Goal: Task Accomplishment & Management: Manage account settings

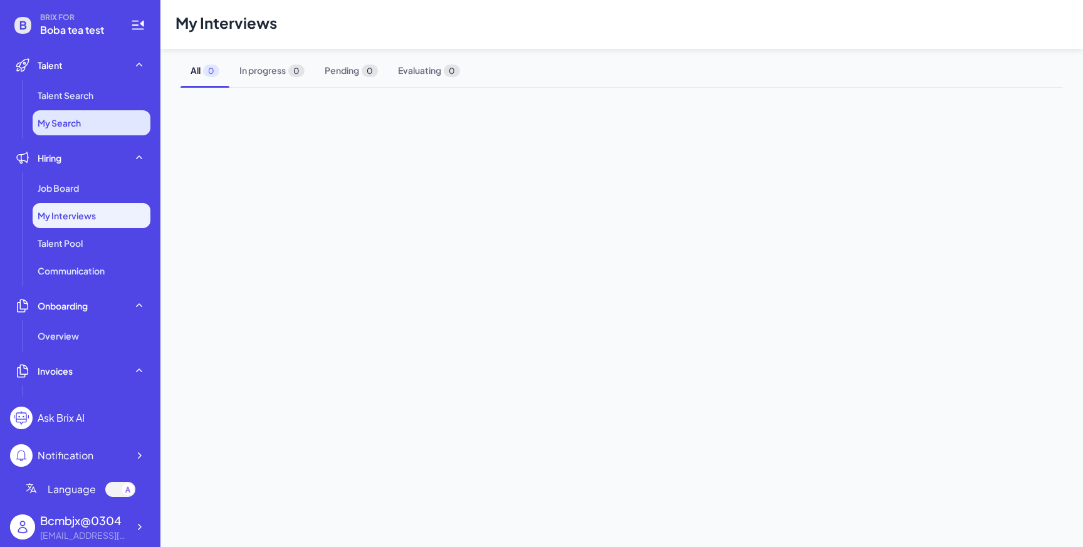
click at [108, 121] on li "My Search" at bounding box center [92, 122] width 118 height 25
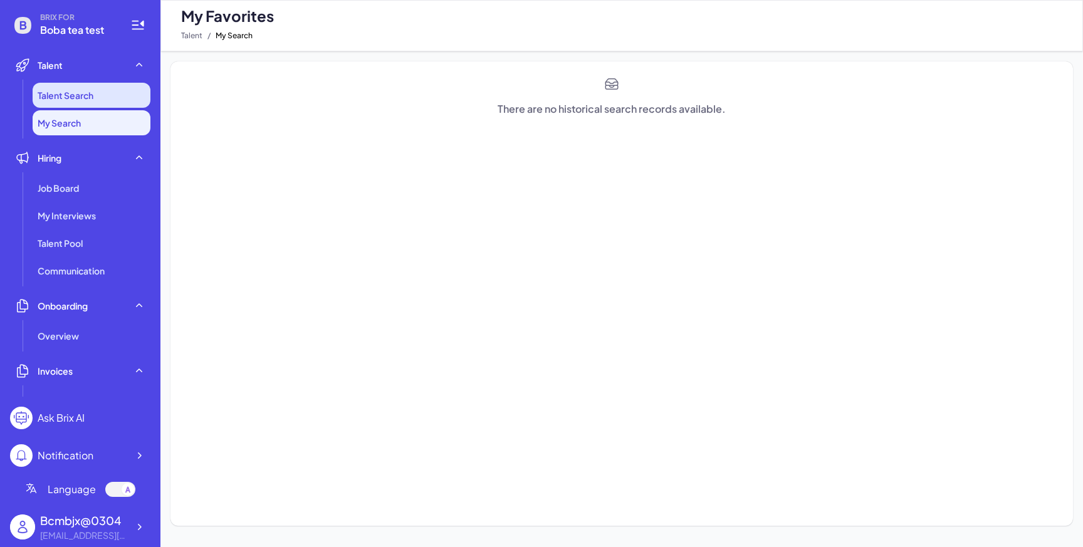
click at [110, 100] on li "Talent Search" at bounding box center [92, 95] width 118 height 25
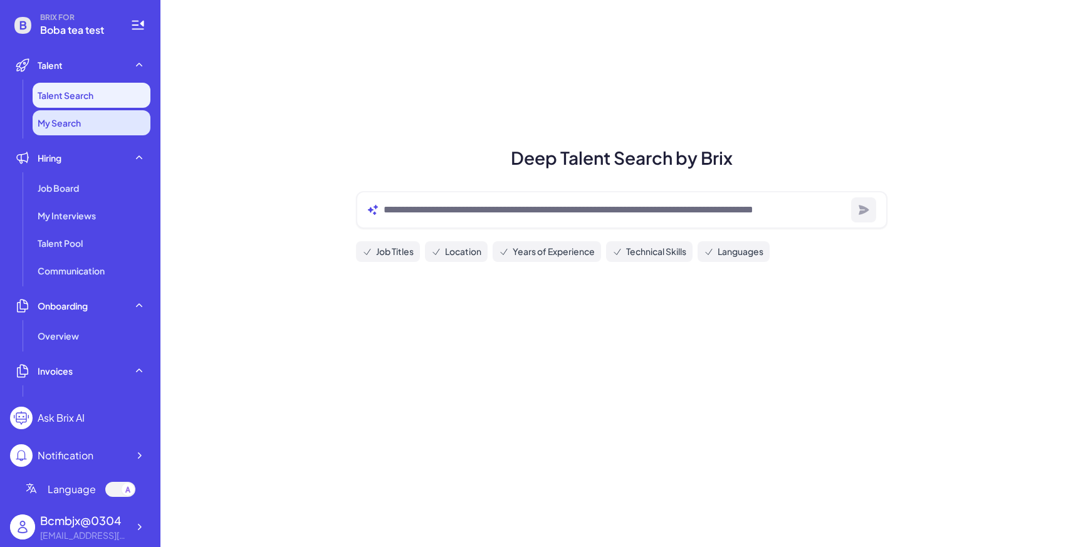
click at [105, 119] on li "My Search" at bounding box center [92, 122] width 118 height 25
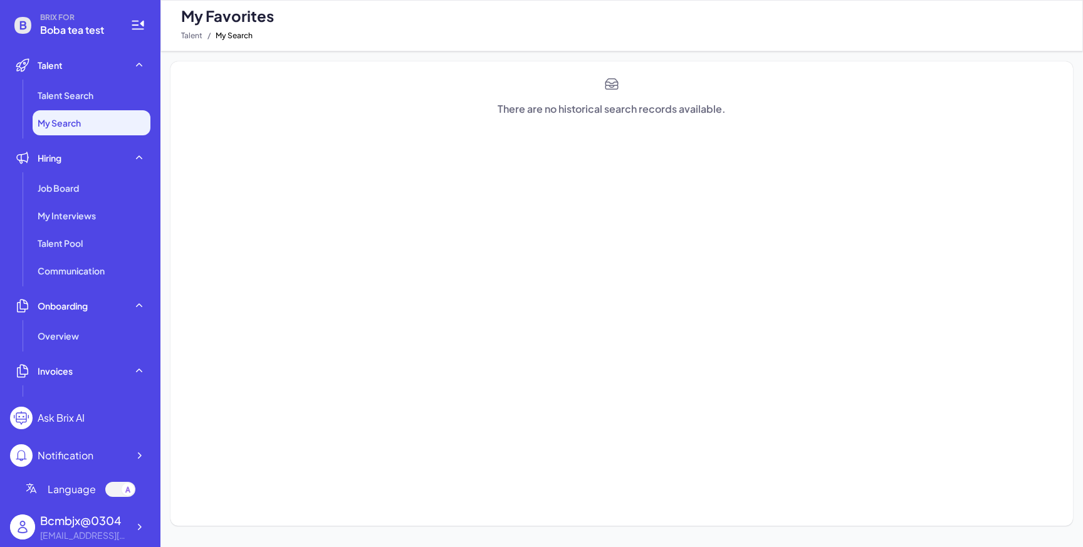
click at [83, 525] on div "Bcmbjx@0304" at bounding box center [84, 520] width 88 height 17
click at [28, 527] on img at bounding box center [22, 527] width 25 height 25
click at [138, 527] on icon at bounding box center [139, 527] width 13 height 13
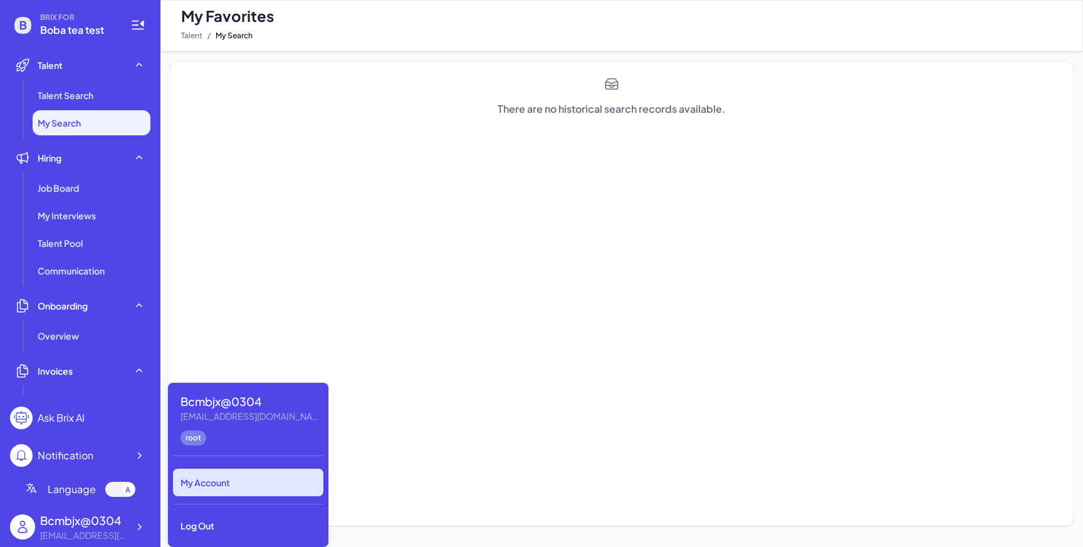
click at [218, 483] on div "My Account" at bounding box center [248, 483] width 150 height 28
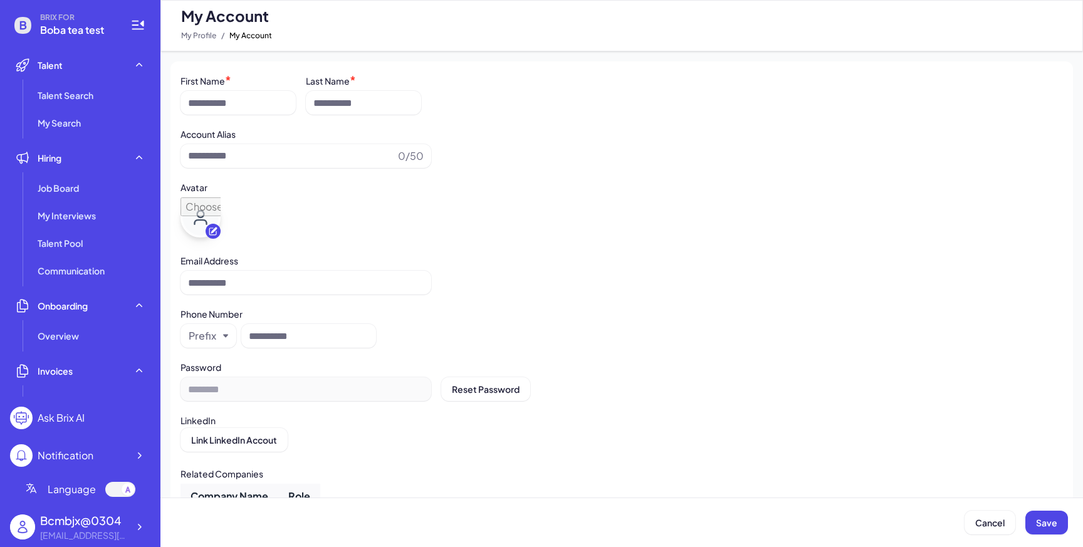
type input "**********"
click at [456, 391] on span "Reset Password" at bounding box center [486, 389] width 68 height 11
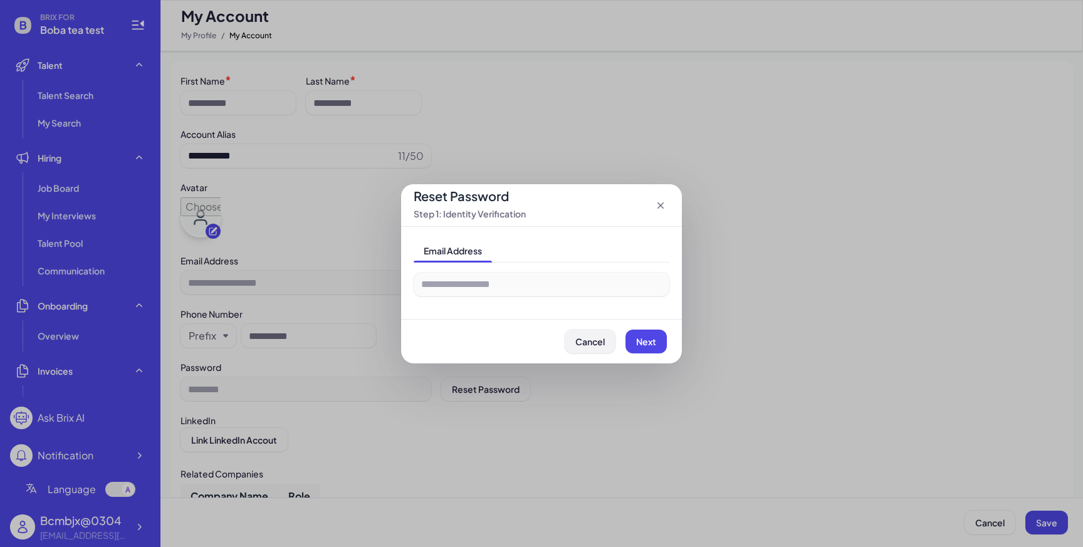
click at [592, 339] on span "Cancel" at bounding box center [590, 341] width 29 height 11
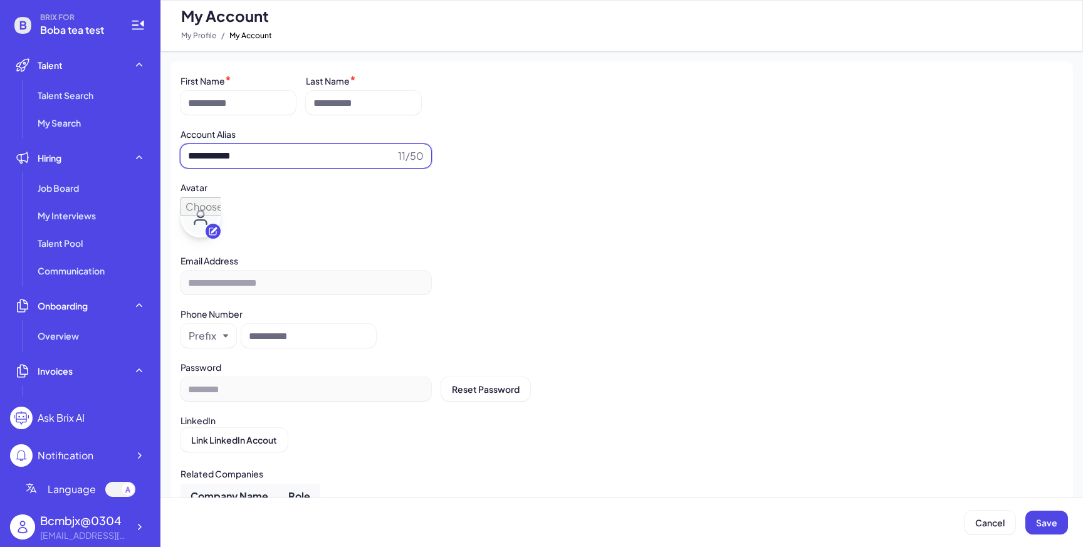
click at [281, 159] on input "**********" at bounding box center [290, 156] width 205 height 15
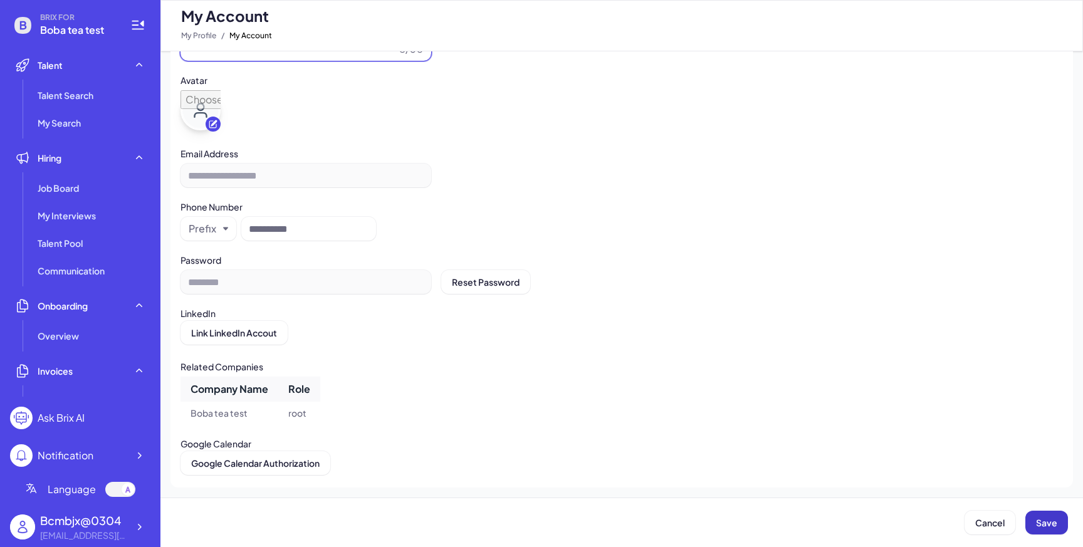
type input "********"
click at [1044, 518] on span "Save" at bounding box center [1046, 522] width 21 height 11
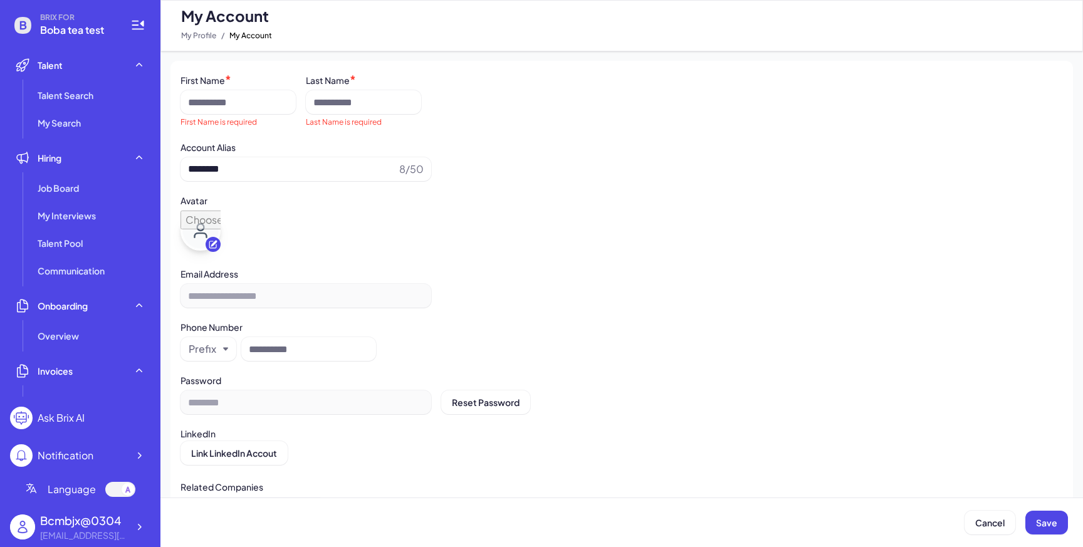
scroll to position [0, 0]
click at [250, 100] on input at bounding box center [238, 103] width 115 height 24
type input "***"
type input "*"
click at [1055, 527] on span "Save" at bounding box center [1046, 522] width 21 height 11
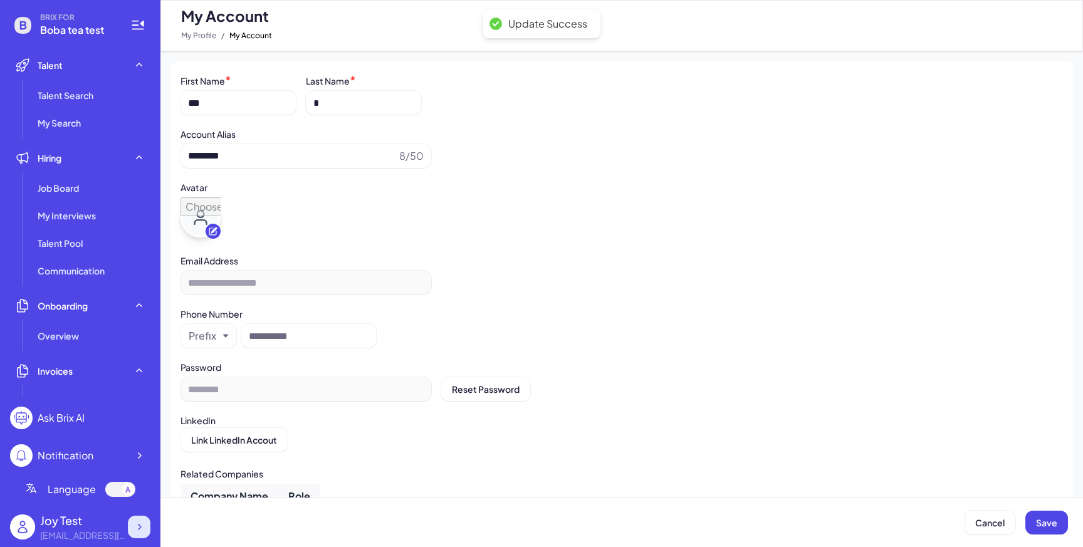
click at [138, 534] on div at bounding box center [139, 527] width 23 height 23
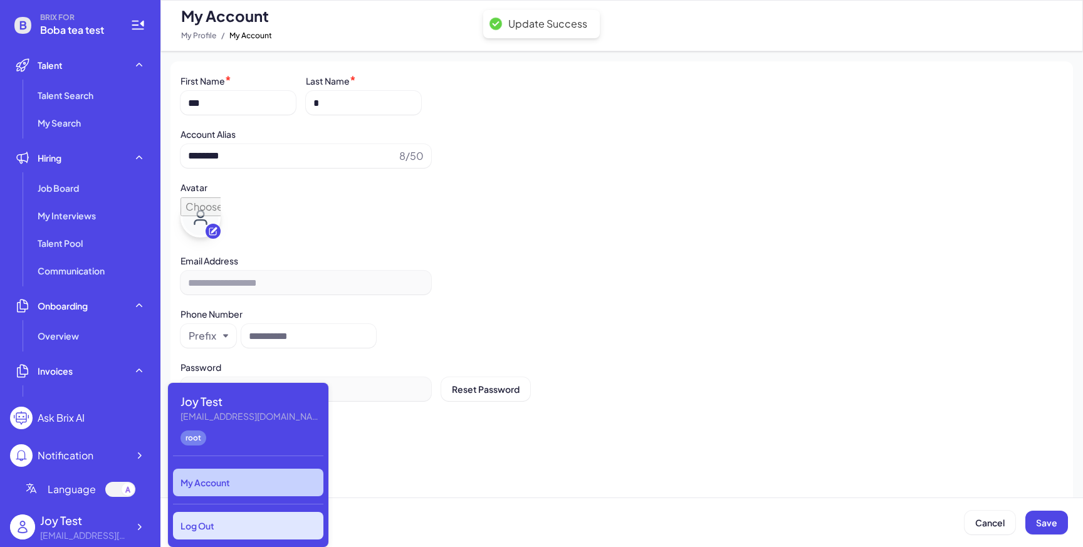
click at [231, 523] on div "Log Out" at bounding box center [248, 526] width 150 height 28
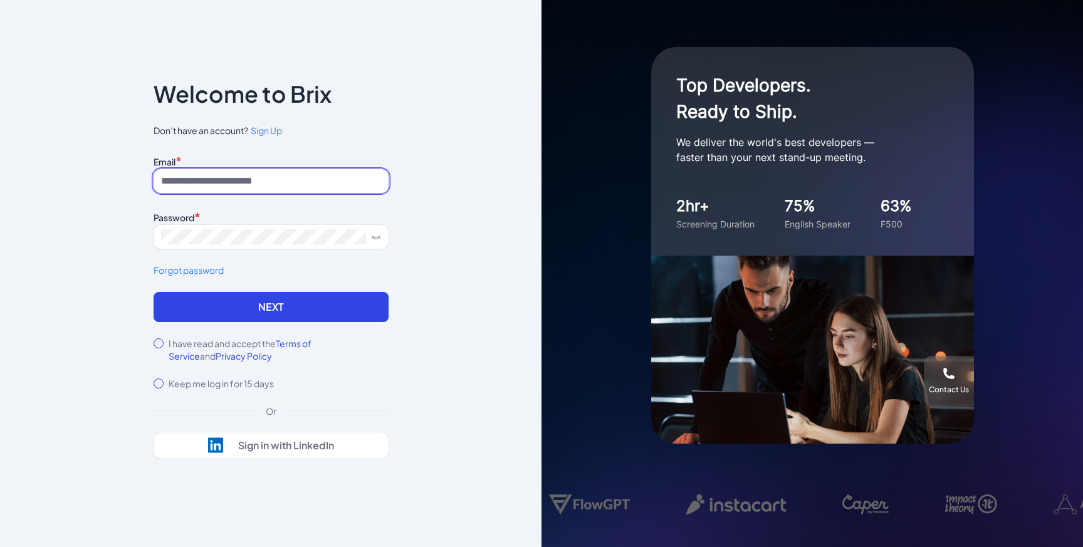
click at [251, 181] on input at bounding box center [271, 181] width 235 height 24
type input "**********"
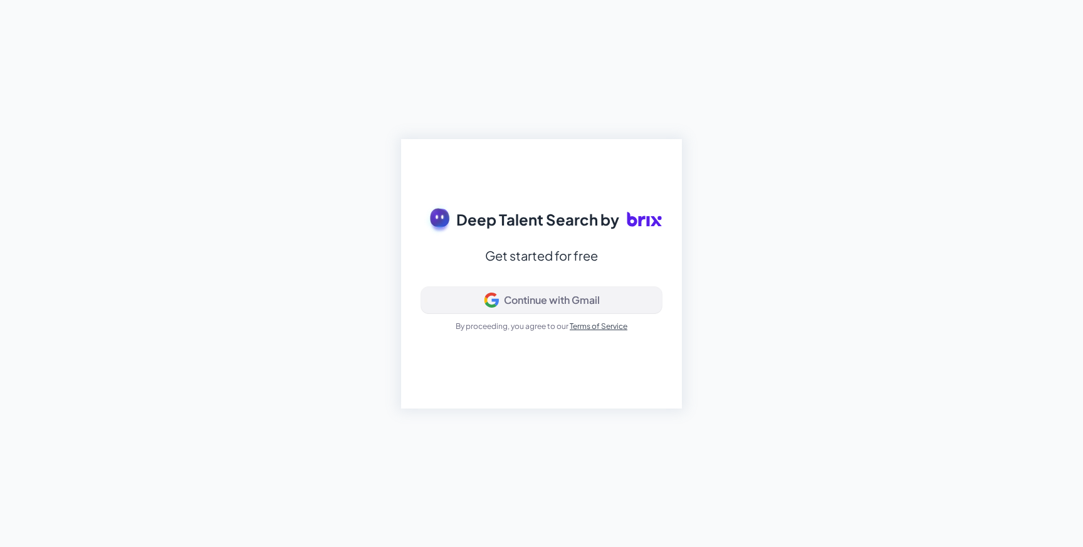
click at [593, 300] on div "Continue with Gmail" at bounding box center [552, 300] width 96 height 13
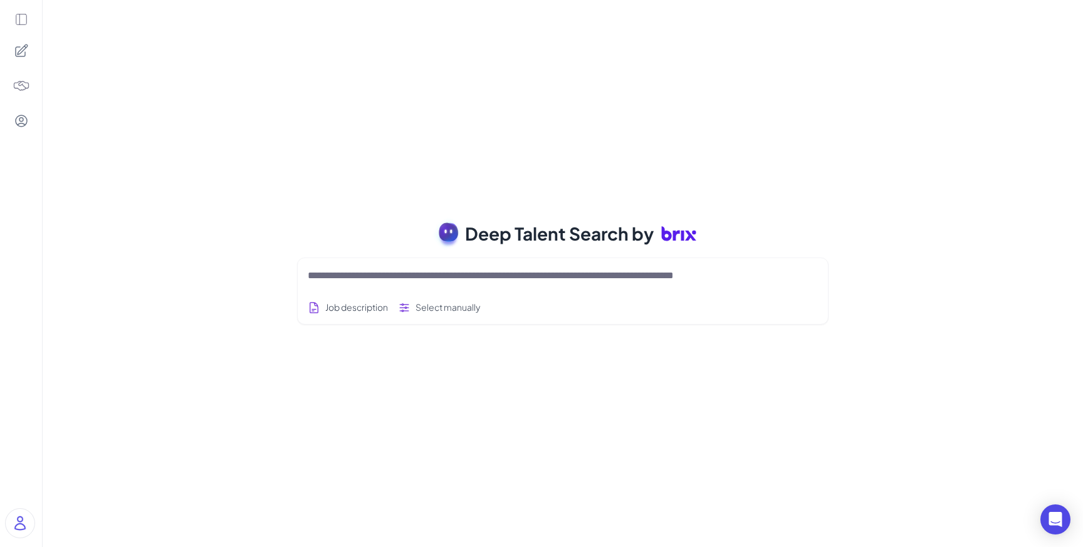
click at [19, 21] on icon at bounding box center [21, 20] width 14 height 14
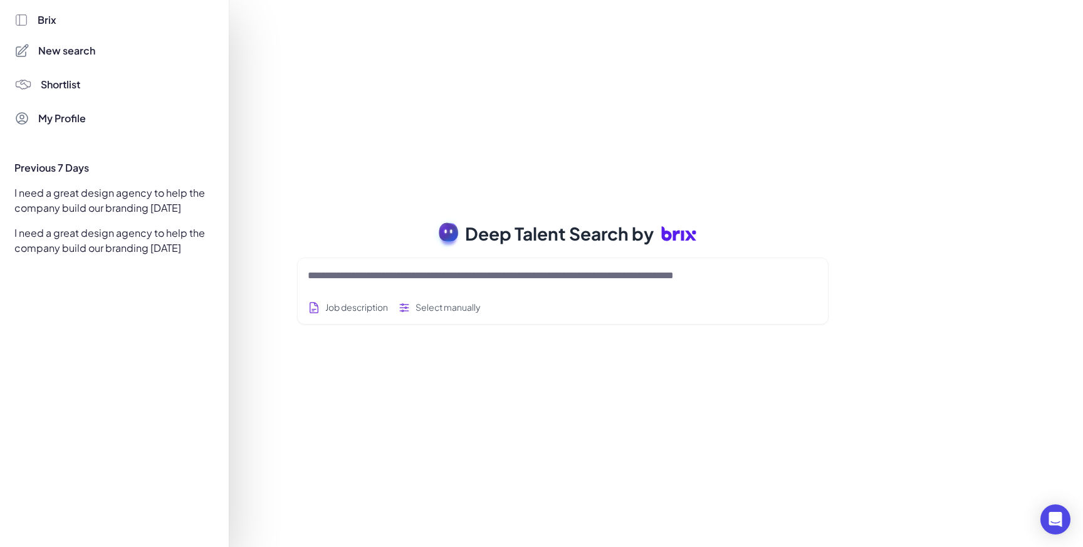
click at [61, 84] on span "Shortlist" at bounding box center [60, 84] width 39 height 15
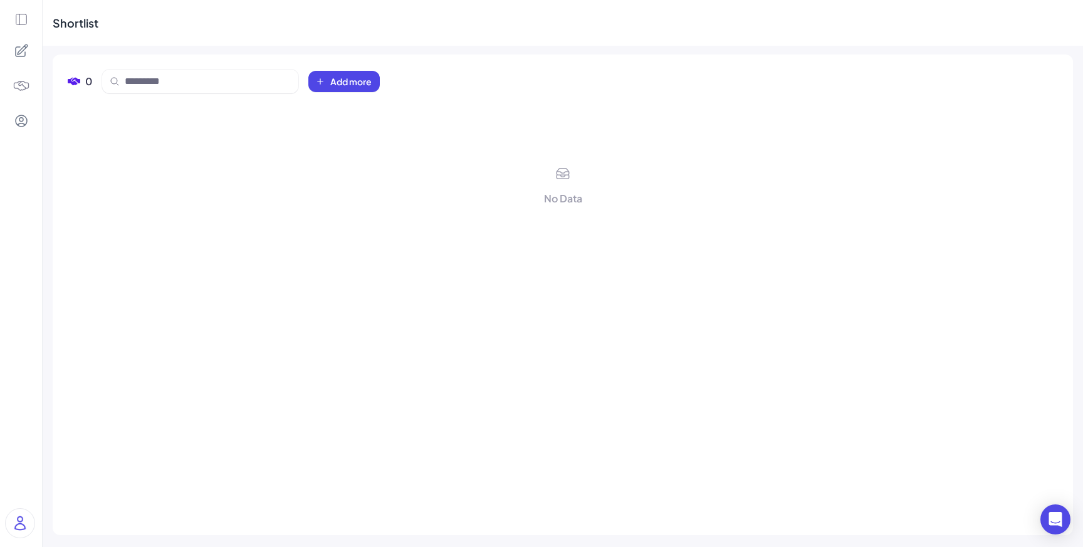
click at [28, 15] on icon at bounding box center [21, 20] width 14 height 14
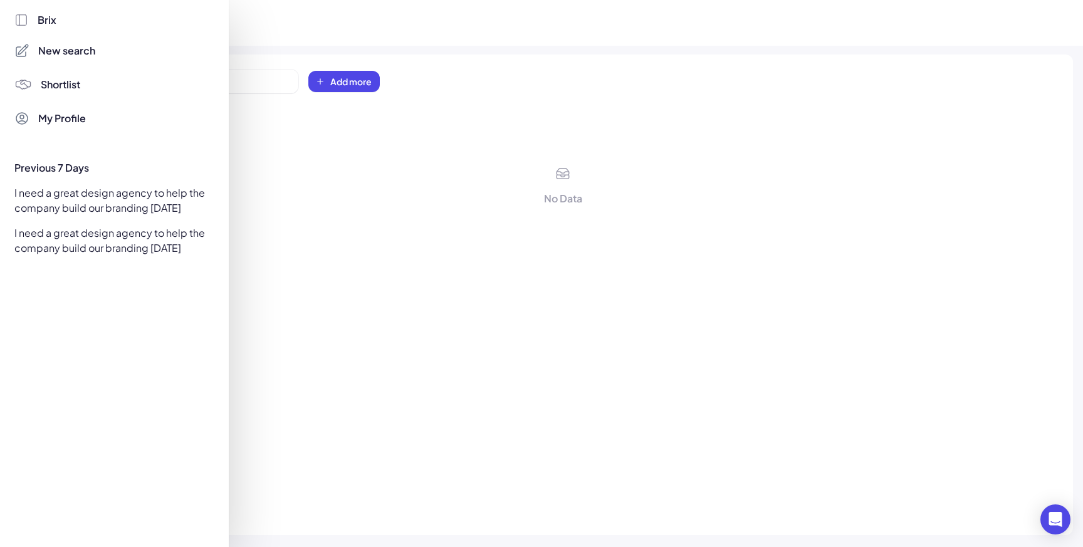
click at [79, 125] on span "My Profile" at bounding box center [62, 118] width 48 height 15
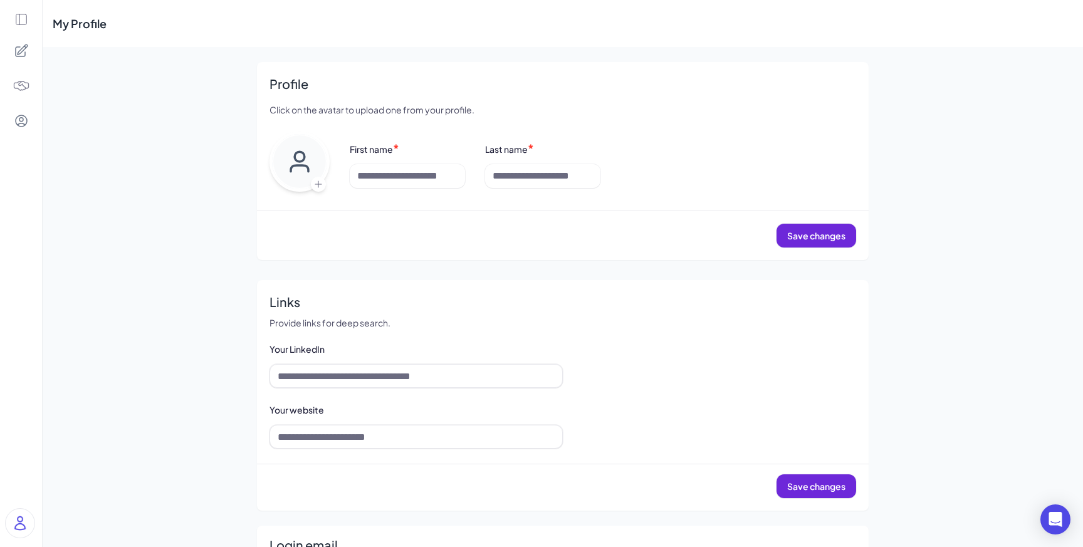
click at [26, 17] on icon at bounding box center [21, 20] width 14 height 14
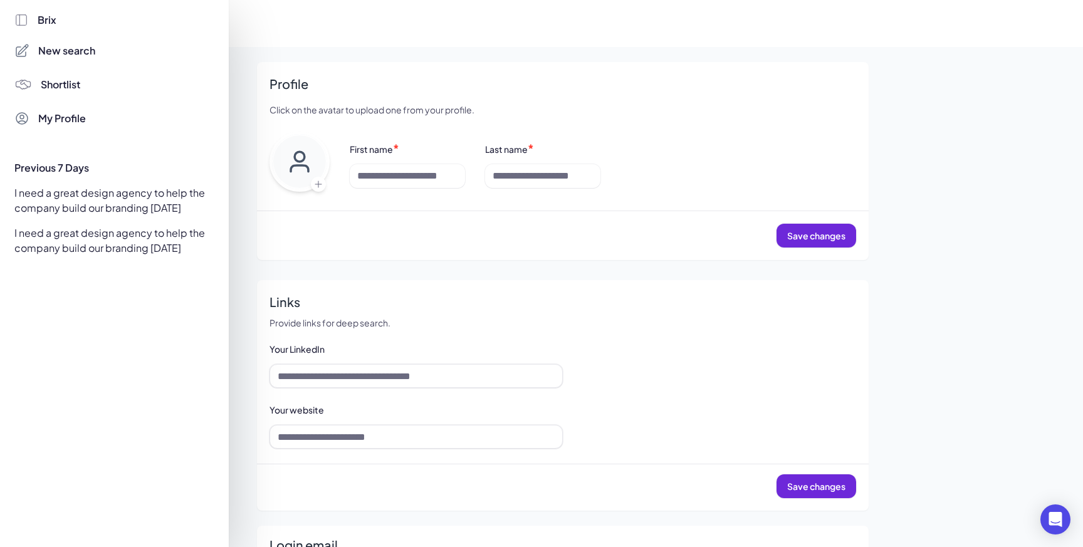
click at [41, 18] on span "Brix" at bounding box center [47, 20] width 19 height 15
click at [272, 236] on div at bounding box center [541, 273] width 1083 height 547
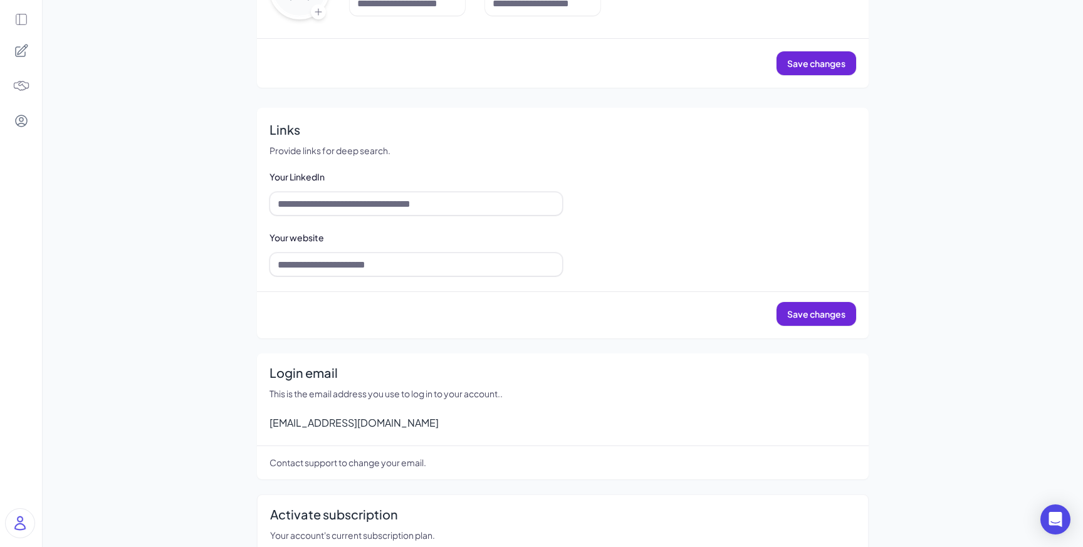
scroll to position [272, 0]
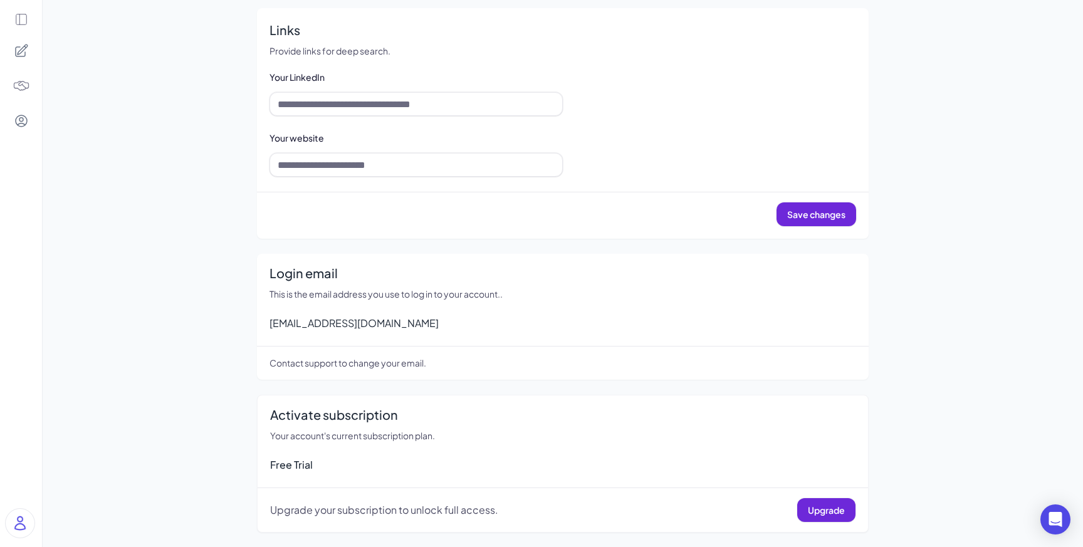
click at [14, 21] on div at bounding box center [21, 273] width 42 height 547
click at [16, 530] on img at bounding box center [20, 523] width 29 height 29
click at [113, 510] on div "Sign Out" at bounding box center [124, 516] width 139 height 28
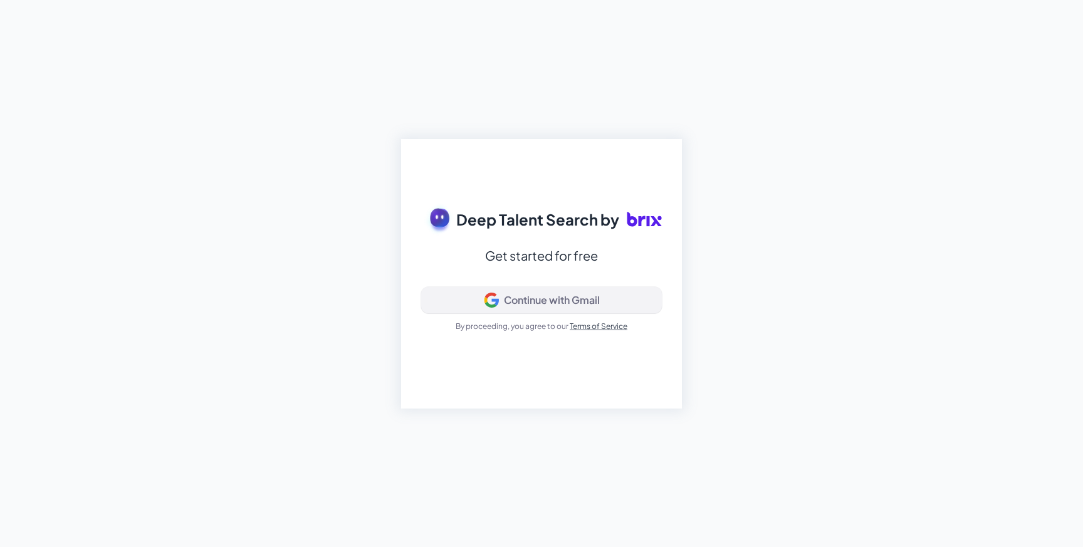
click at [614, 293] on div "Continue with Gmail" at bounding box center [541, 300] width 219 height 15
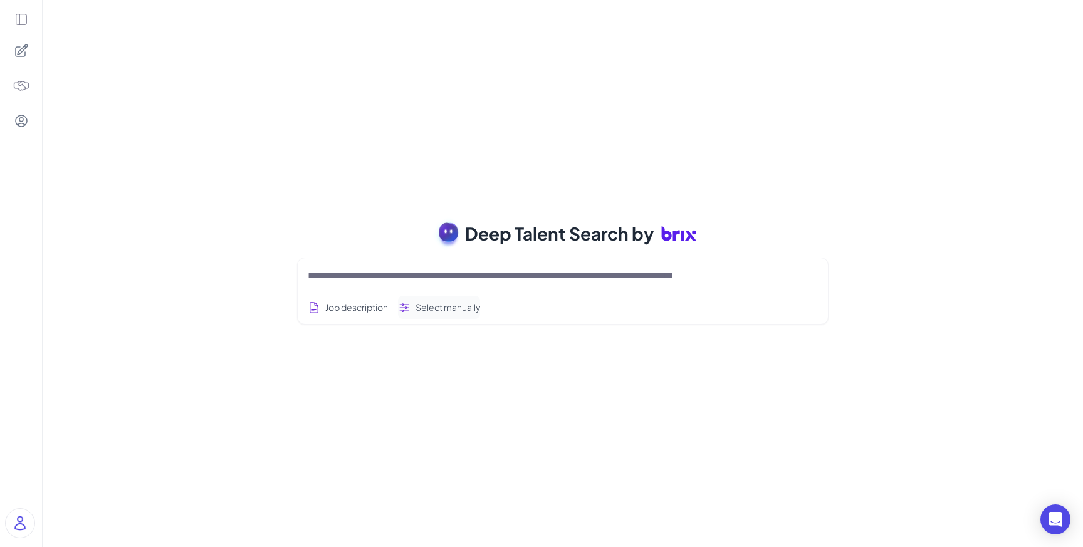
click at [468, 307] on button "Select manually" at bounding box center [439, 307] width 82 height 23
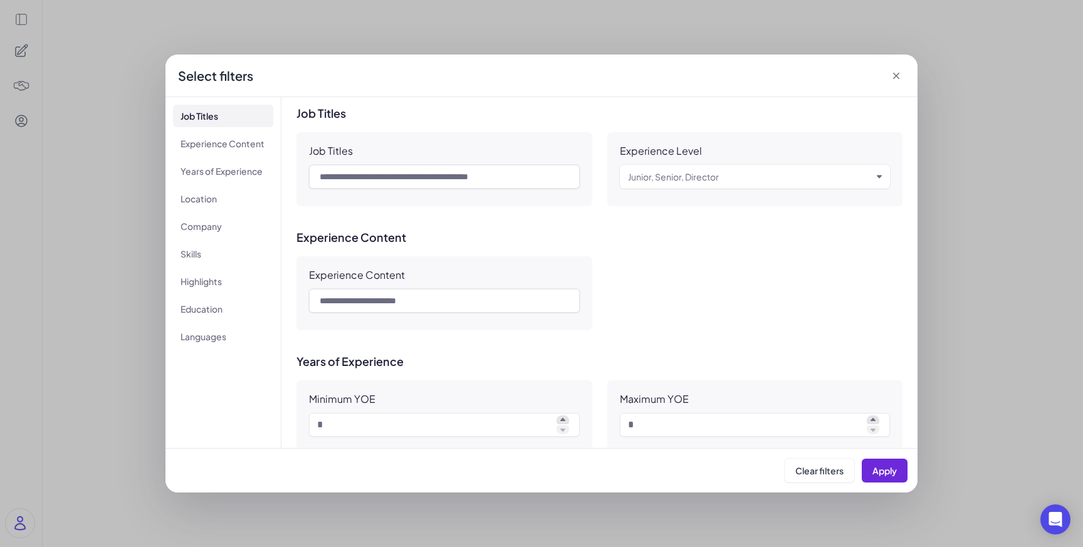
click at [896, 75] on icon at bounding box center [896, 76] width 13 height 13
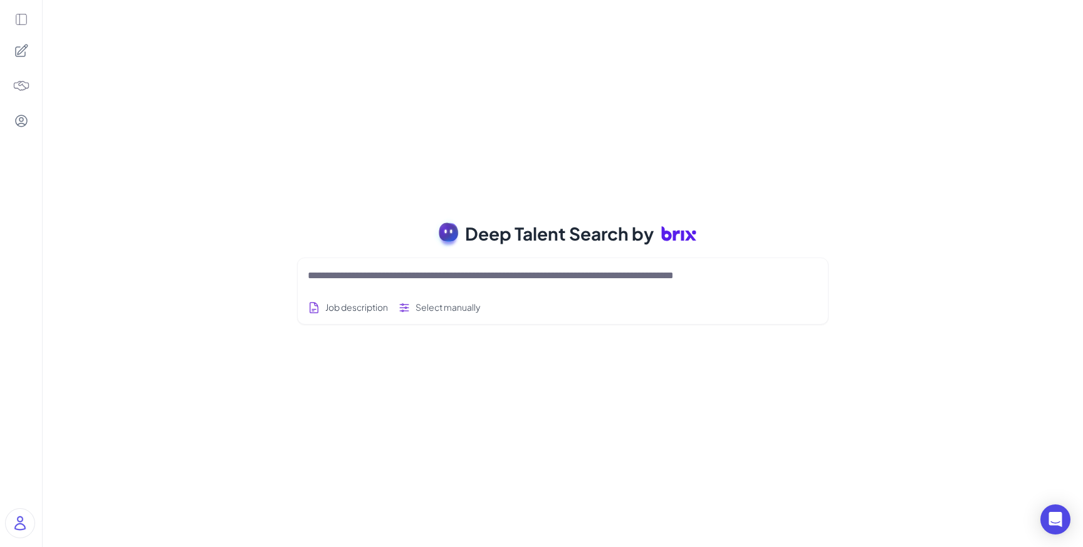
click at [21, 18] on icon at bounding box center [21, 20] width 14 height 14
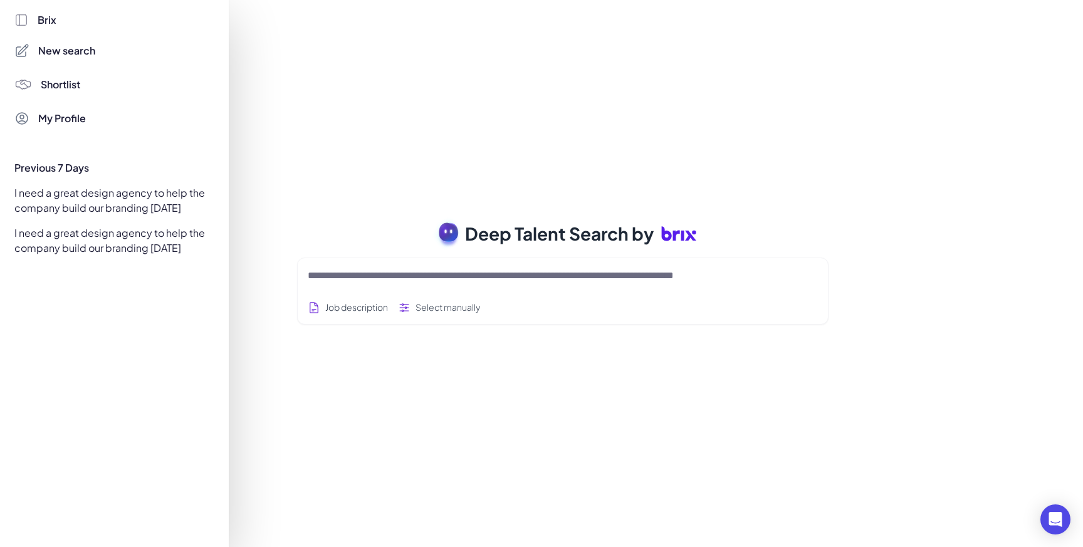
click at [70, 127] on div "My Profile" at bounding box center [113, 118] width 204 height 23
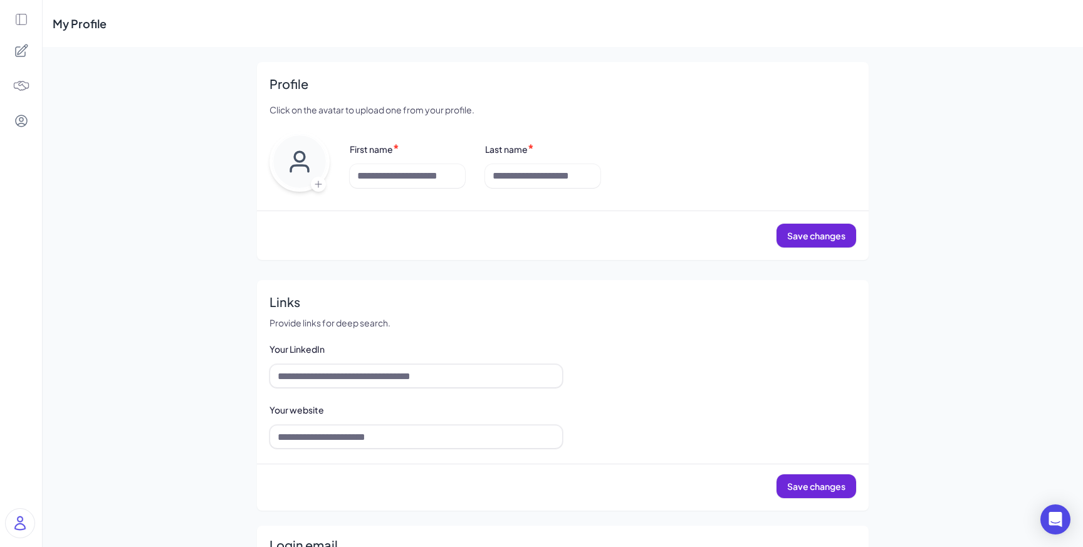
click at [19, 46] on icon at bounding box center [22, 51] width 12 height 12
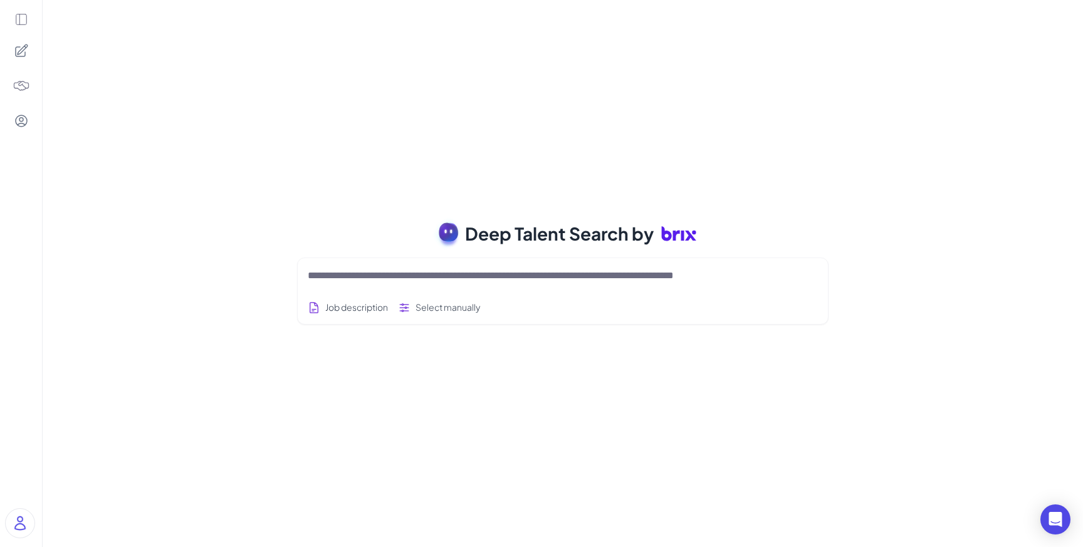
click at [22, 92] on img at bounding box center [22, 86] width 18 height 18
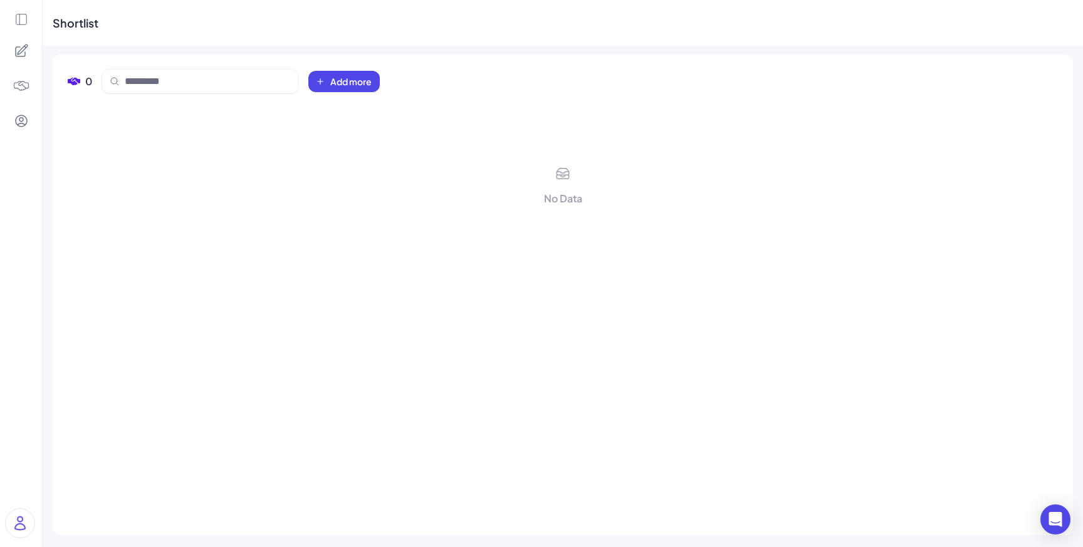
click at [24, 21] on icon at bounding box center [21, 20] width 14 height 14
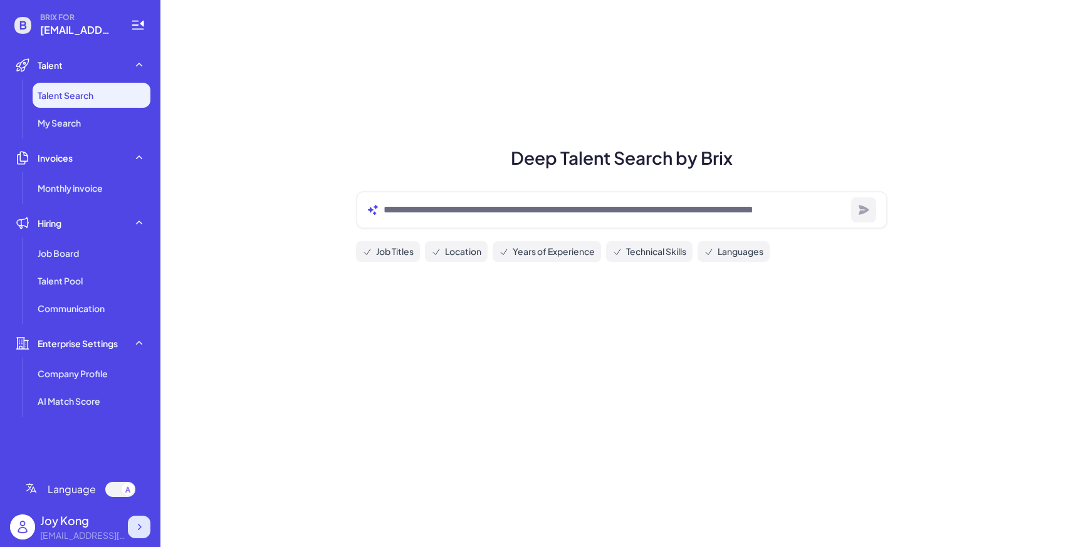
click at [136, 529] on icon at bounding box center [139, 527] width 13 height 13
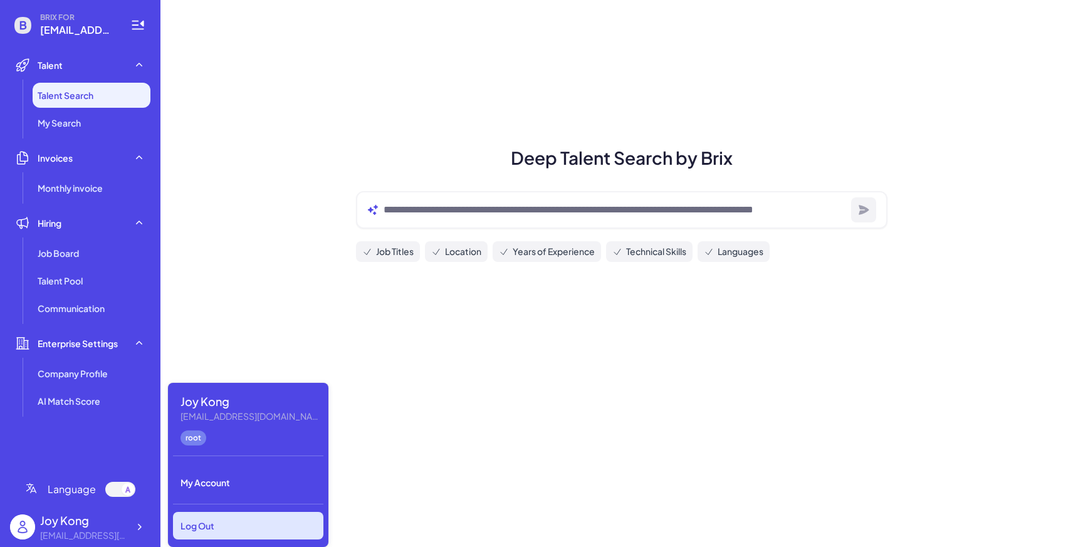
click at [208, 535] on div "Log Out" at bounding box center [248, 526] width 150 height 28
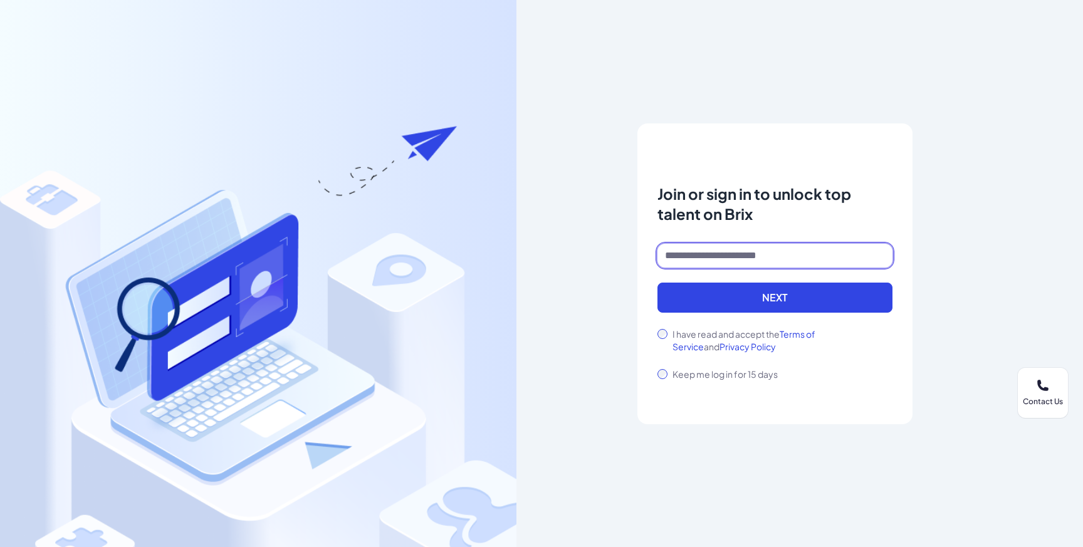
click at [812, 264] on input at bounding box center [775, 256] width 235 height 24
type input "**********"
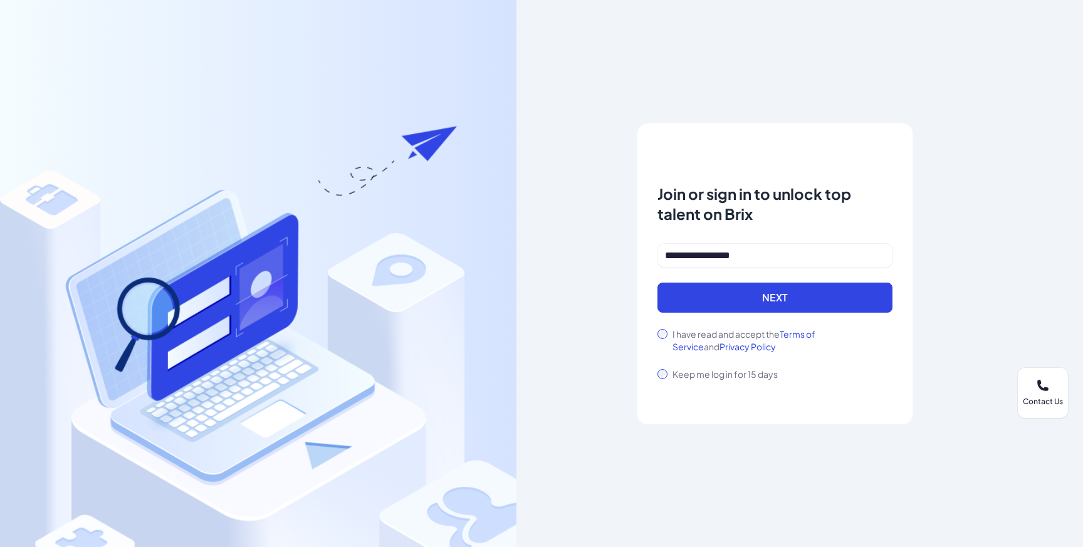
click at [656, 334] on div "**********" at bounding box center [775, 274] width 275 height 301
click at [681, 290] on button "Next" at bounding box center [775, 298] width 235 height 30
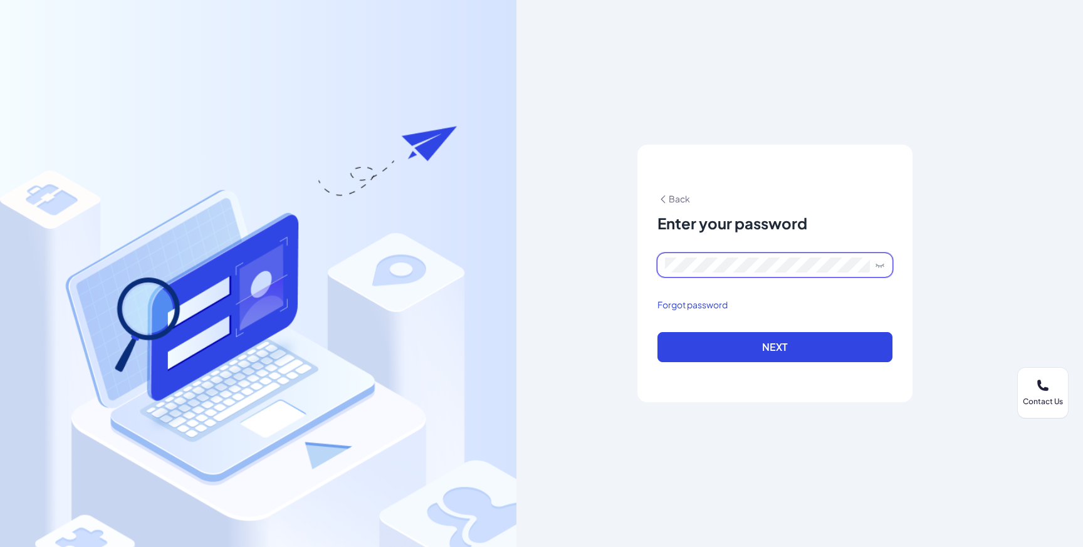
click at [688, 273] on span at bounding box center [775, 265] width 235 height 24
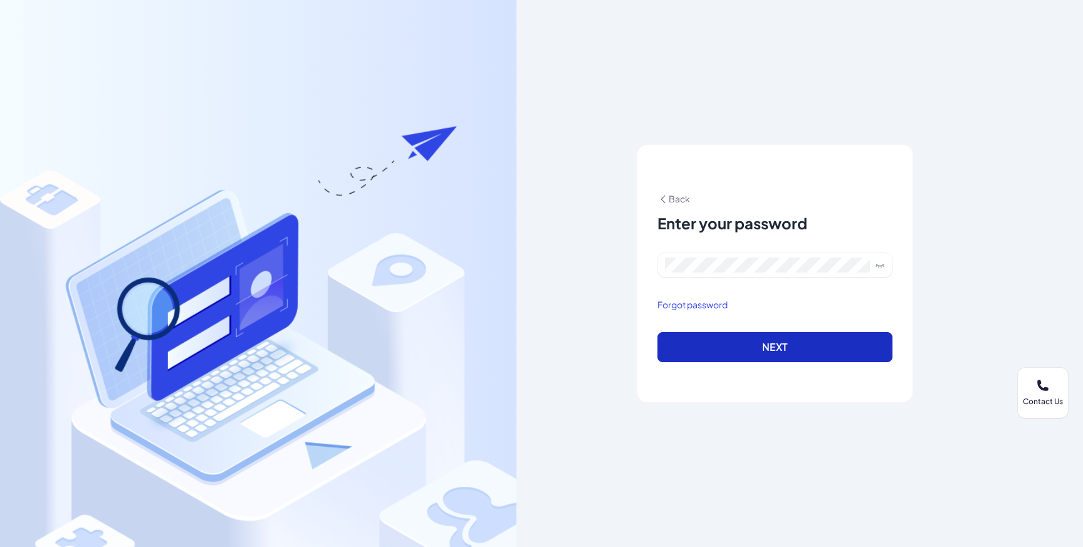
click at [771, 344] on button "Next" at bounding box center [775, 347] width 235 height 30
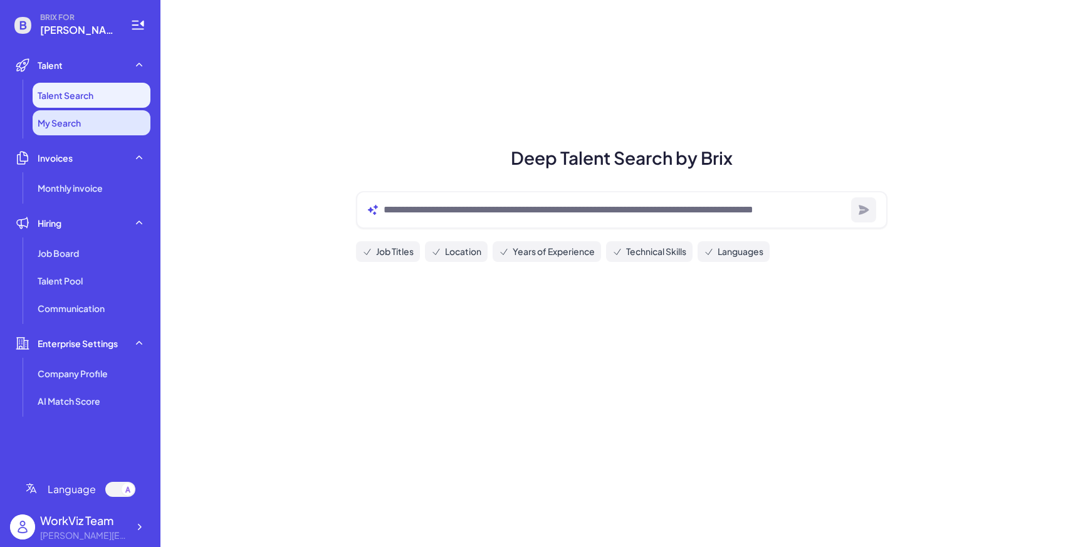
click at [88, 127] on li "My Search" at bounding box center [92, 122] width 118 height 25
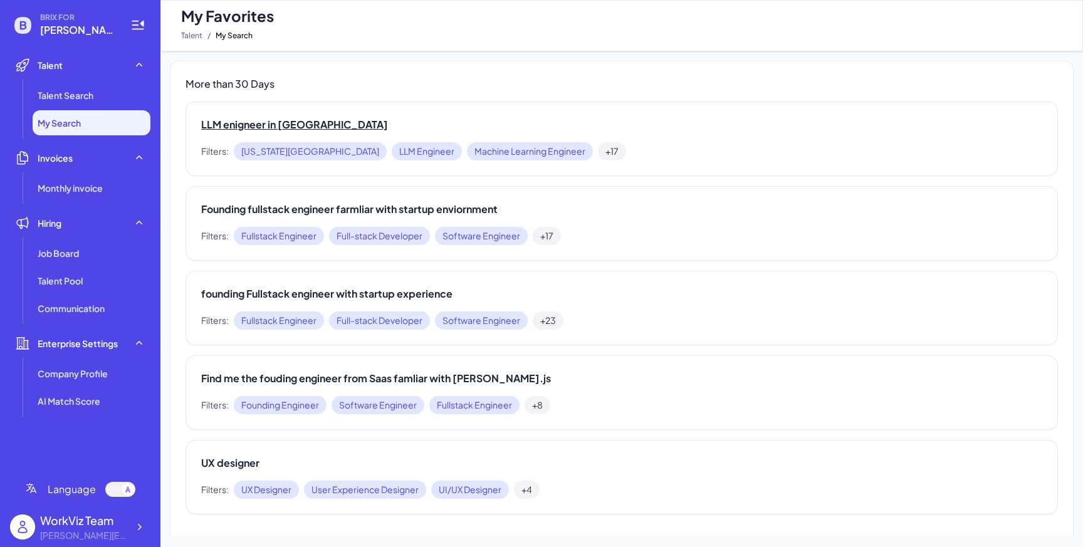
click at [233, 129] on h2 "LLM enigneer in [GEOGRAPHIC_DATA]" at bounding box center [621, 124] width 841 height 15
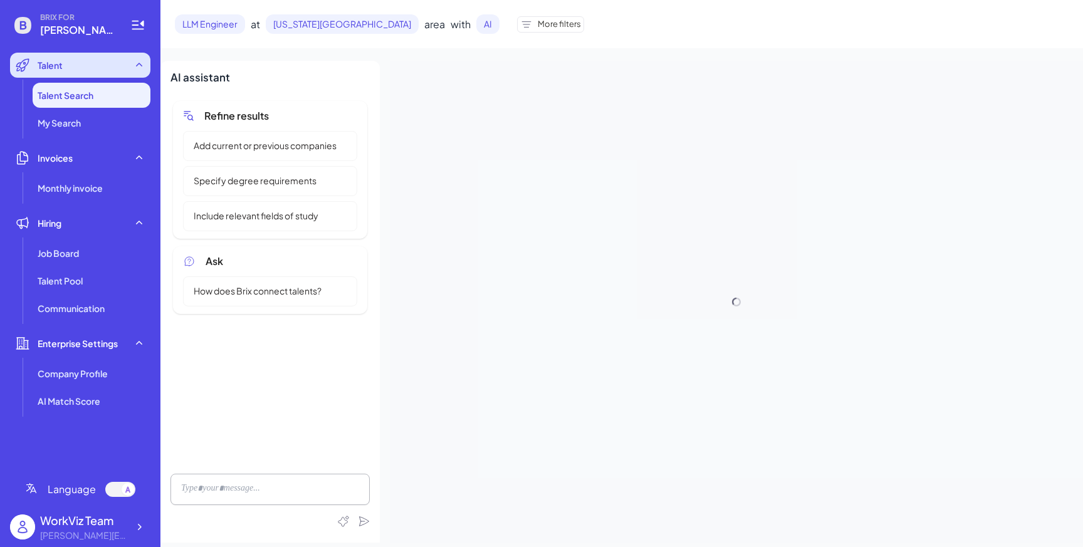
click at [98, 74] on div "Talent" at bounding box center [80, 65] width 140 height 25
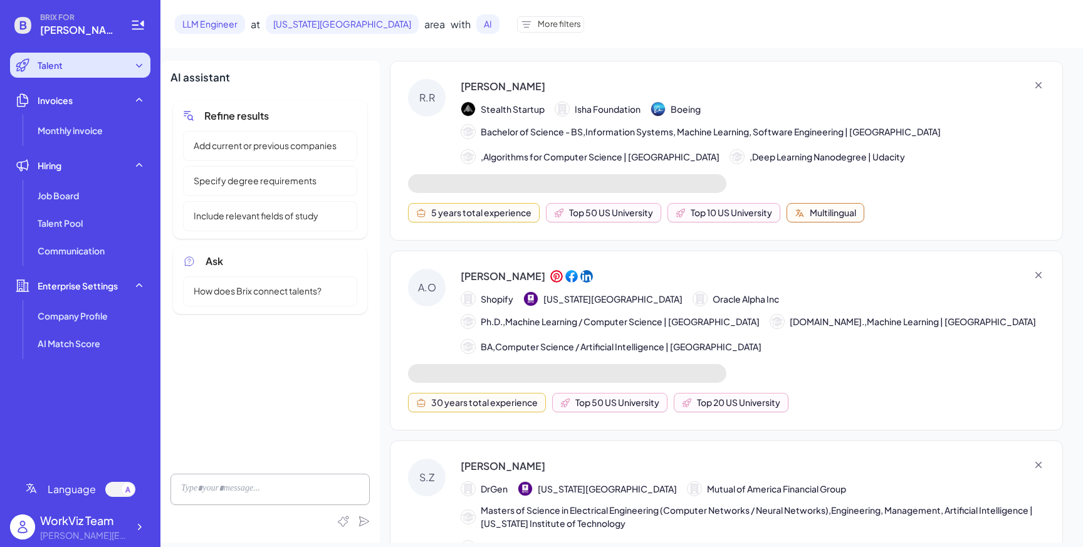
click at [98, 74] on div "Talent" at bounding box center [80, 65] width 140 height 25
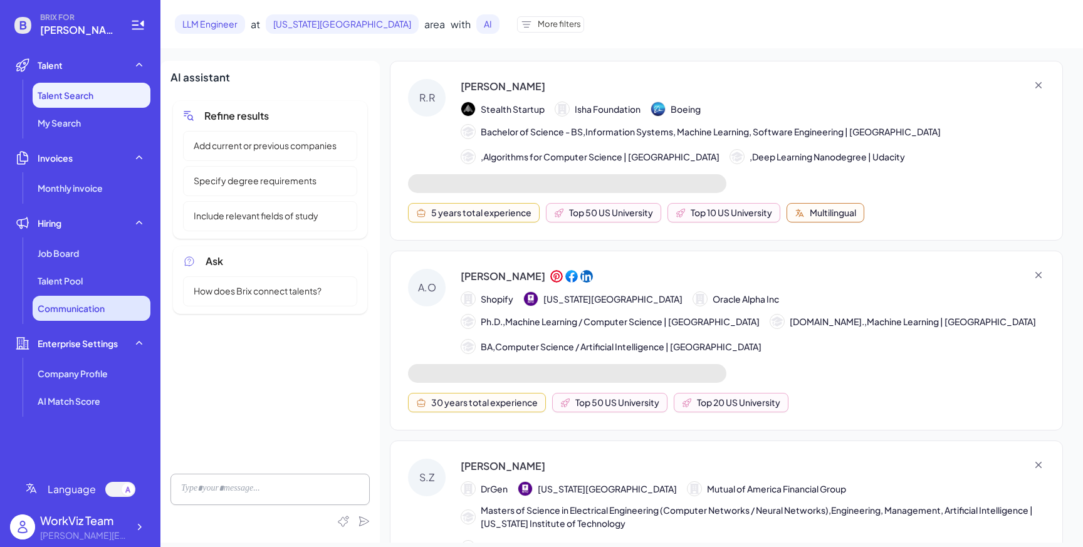
click at [128, 305] on li "Communication" at bounding box center [92, 308] width 118 height 25
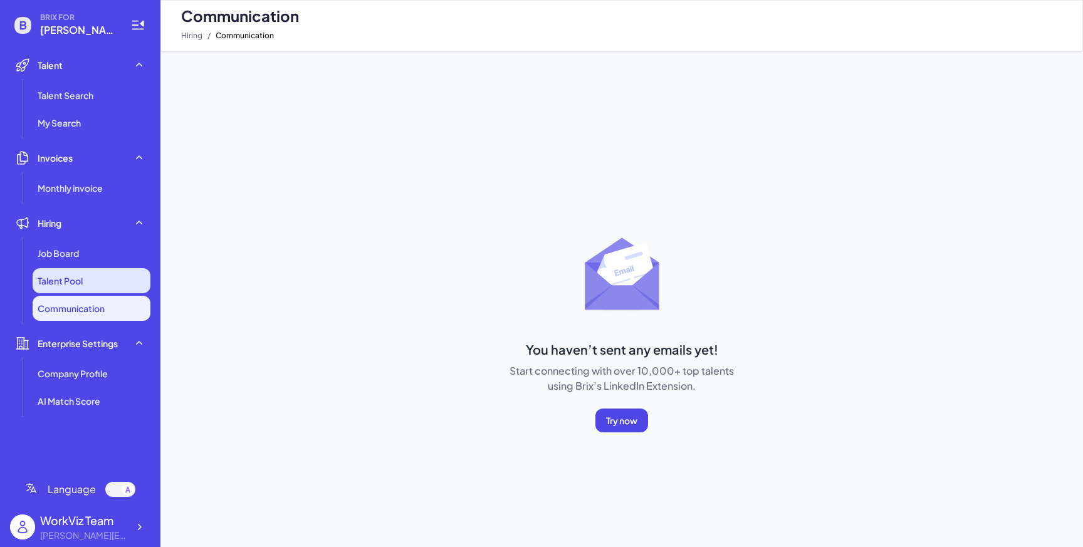
click at [108, 287] on li "Talent Pool" at bounding box center [92, 280] width 118 height 25
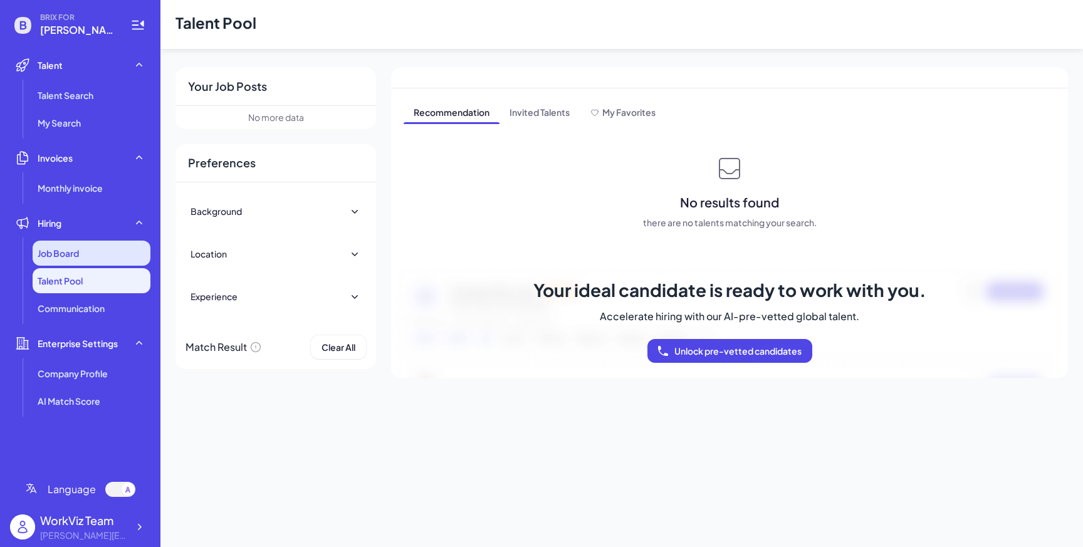
click at [95, 260] on div "Job Board" at bounding box center [92, 253] width 118 height 25
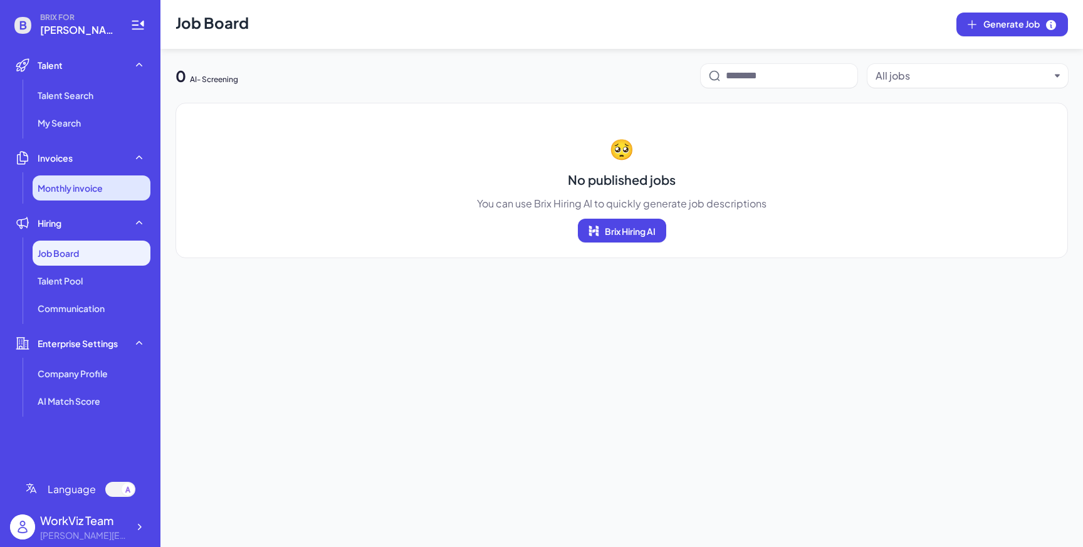
click at [67, 194] on span "Monthly invoice" at bounding box center [70, 188] width 65 height 13
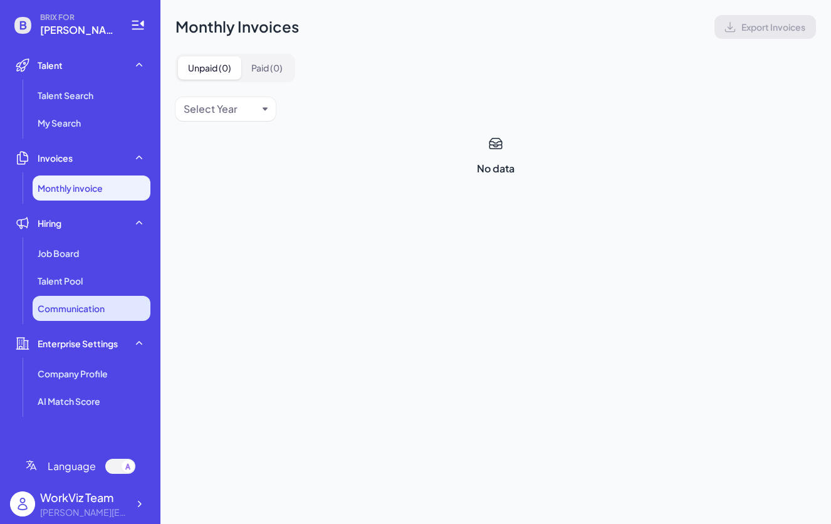
click at [92, 306] on span "Communication" at bounding box center [71, 308] width 67 height 13
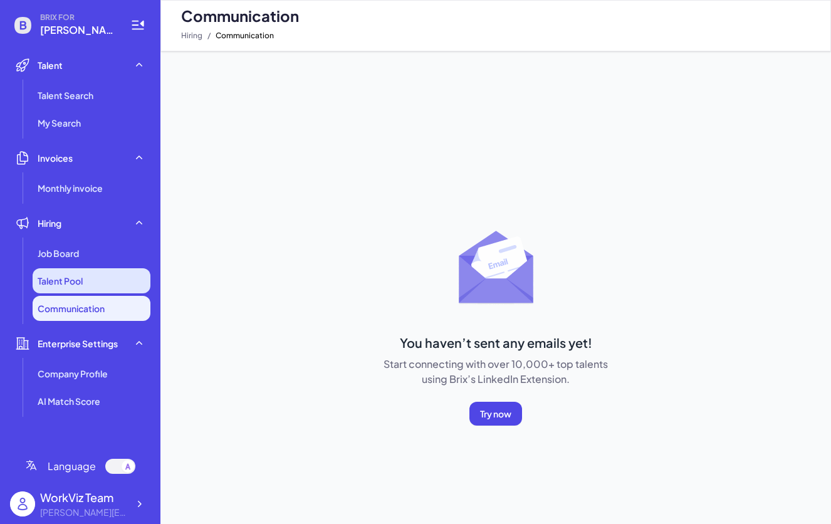
click at [92, 280] on li "Talent Pool" at bounding box center [92, 280] width 118 height 25
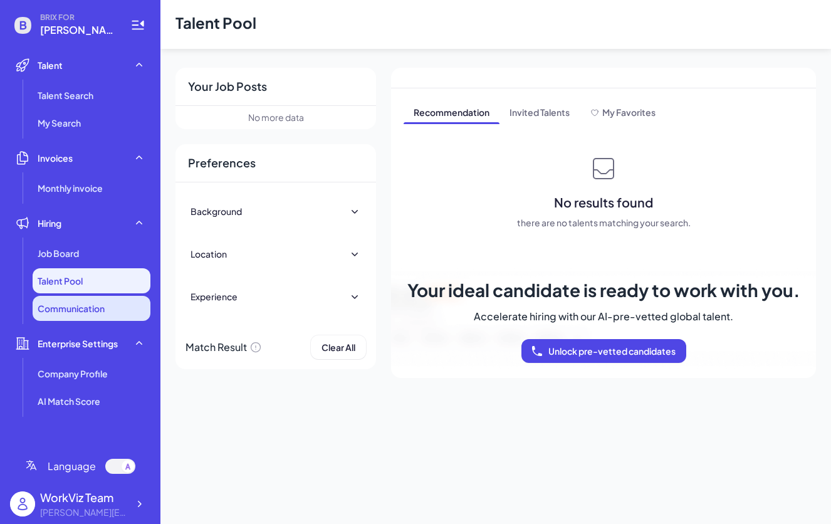
click at [103, 313] on span "Communication" at bounding box center [71, 308] width 67 height 13
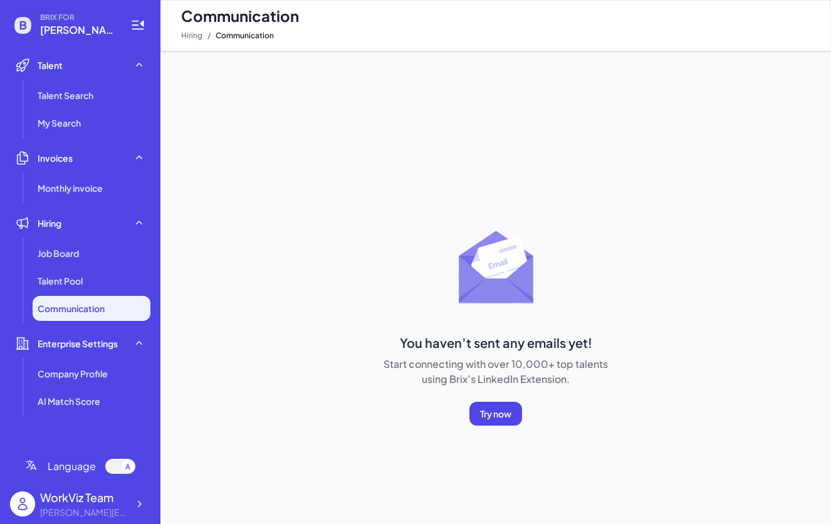
click at [103, 313] on span "Communication" at bounding box center [71, 308] width 67 height 13
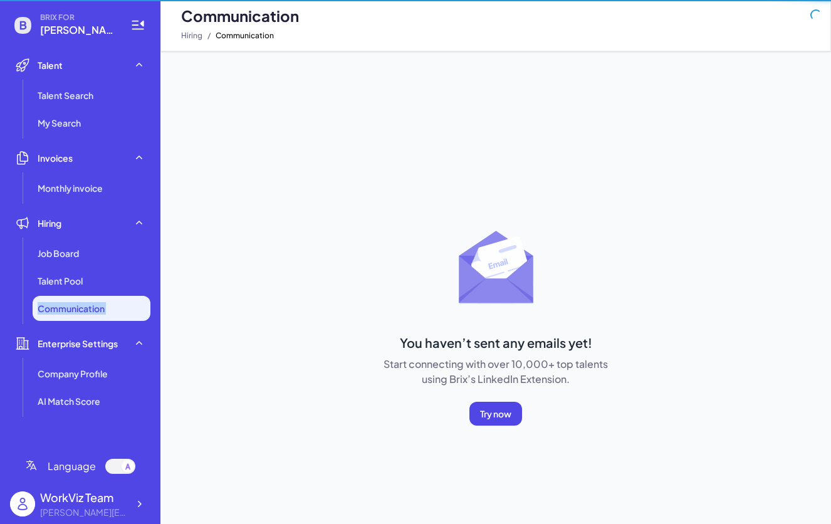
click at [103, 313] on span "Communication" at bounding box center [71, 308] width 67 height 13
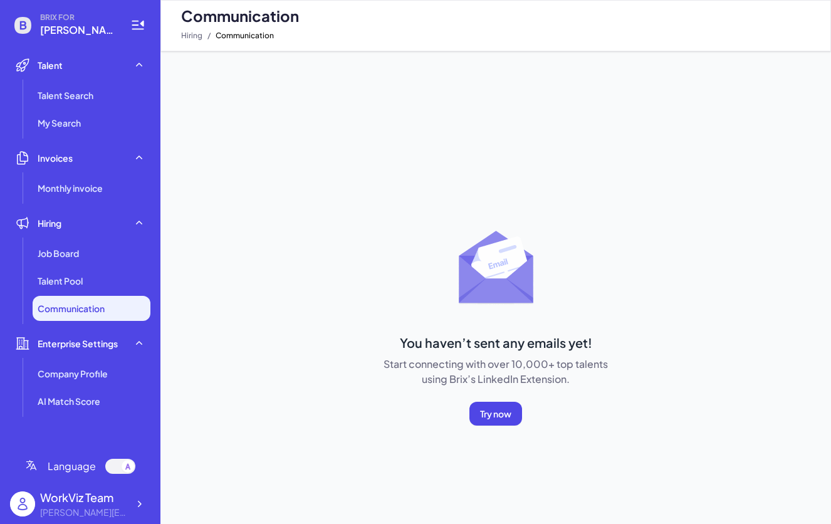
click at [492, 149] on div "You haven’t sent any emails yet! Start connecting with over 10,000+ top talents…" at bounding box center [495, 287] width 671 height 473
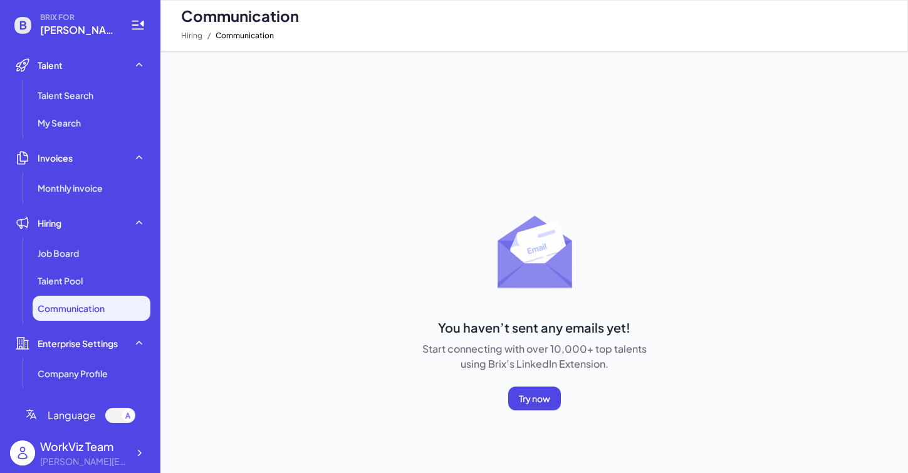
click at [83, 387] on ul "Company Profile AI Match Score" at bounding box center [80, 387] width 140 height 53
click at [87, 377] on span "Company Profile" at bounding box center [73, 373] width 70 height 13
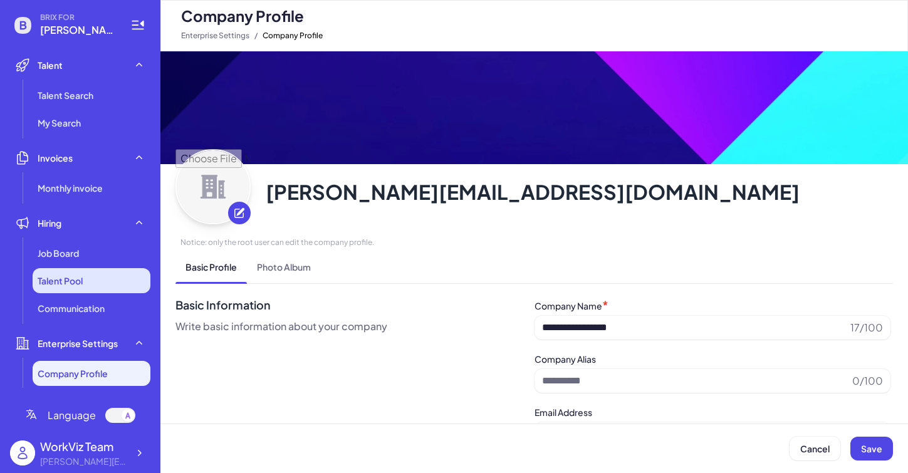
click at [89, 285] on li "Talent Pool" at bounding box center [92, 280] width 118 height 25
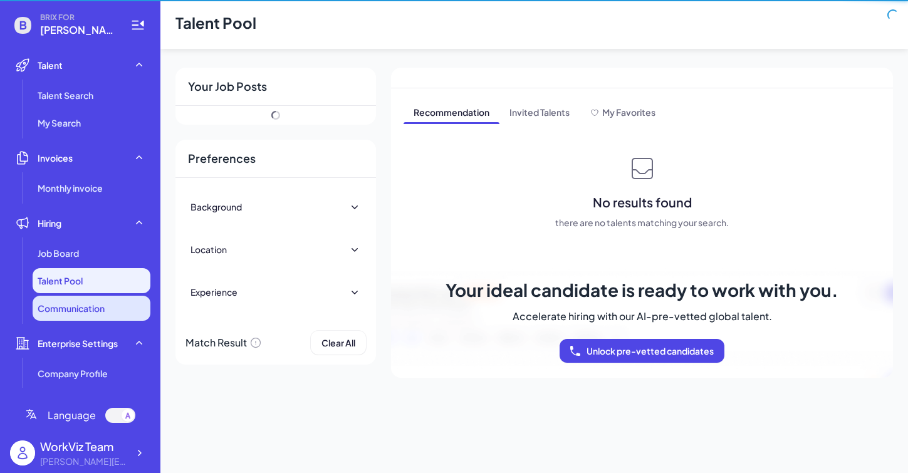
click at [86, 302] on span "Communication" at bounding box center [71, 308] width 67 height 13
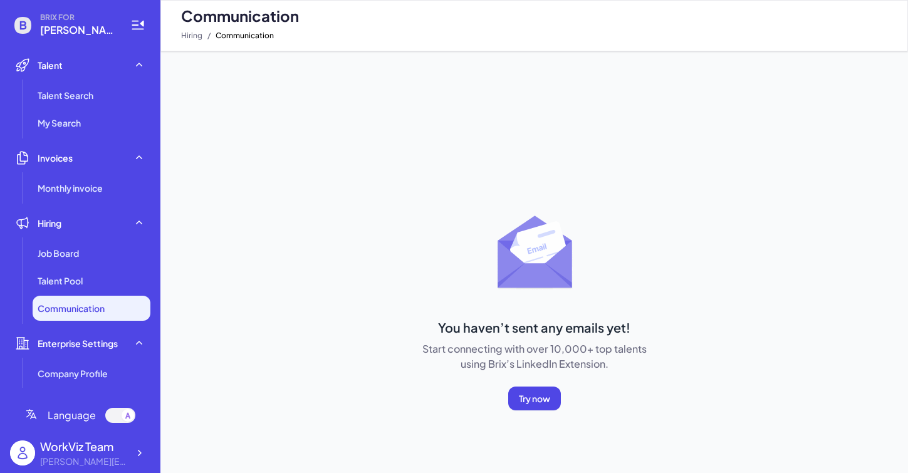
click at [194, 144] on div "You haven’t sent any emails yet! Start connecting with over 10,000+ top talents…" at bounding box center [534, 262] width 748 height 422
click at [529, 394] on span "Try now" at bounding box center [534, 398] width 31 height 11
click at [99, 307] on span "Communication" at bounding box center [71, 308] width 67 height 13
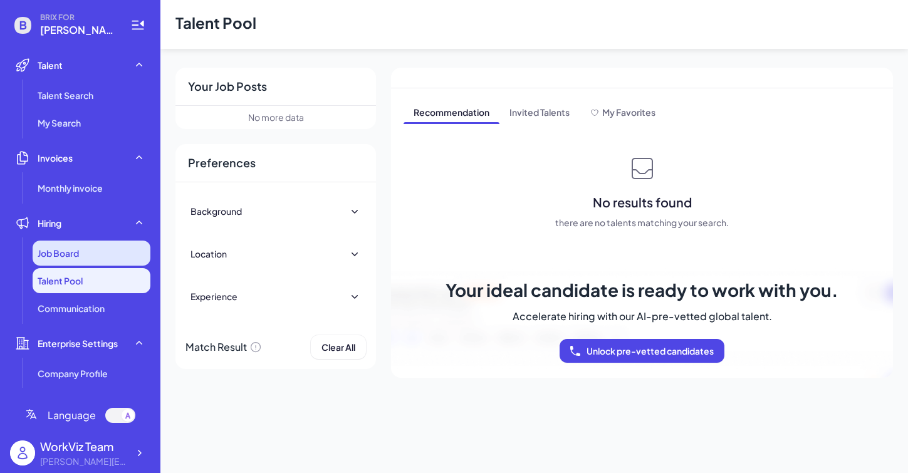
click at [105, 253] on div "Job Board" at bounding box center [92, 253] width 118 height 25
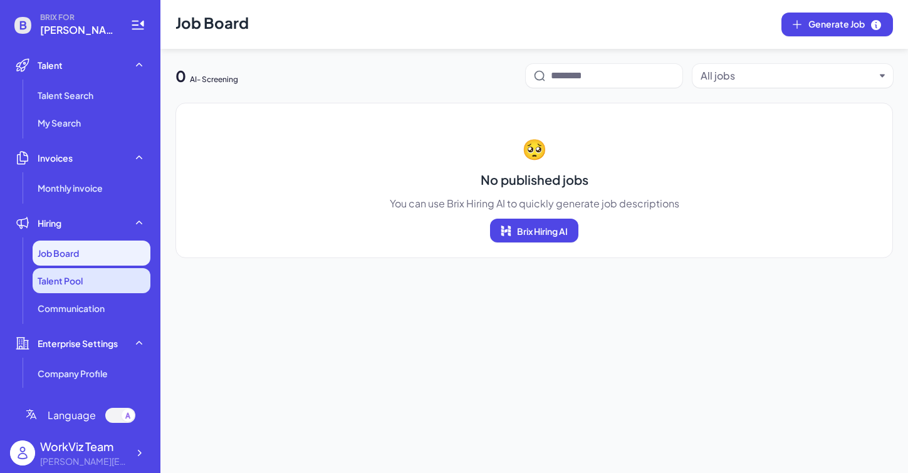
click at [102, 278] on li "Talent Pool" at bounding box center [92, 280] width 118 height 25
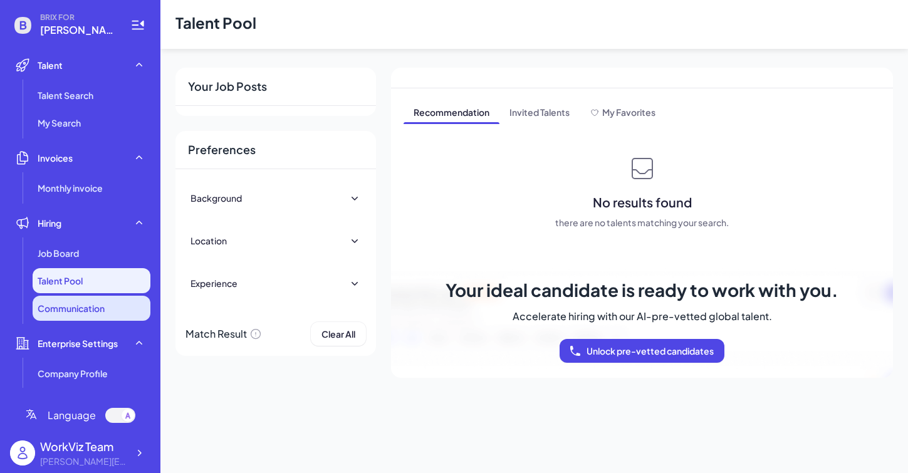
click at [100, 311] on span "Communication" at bounding box center [71, 308] width 67 height 13
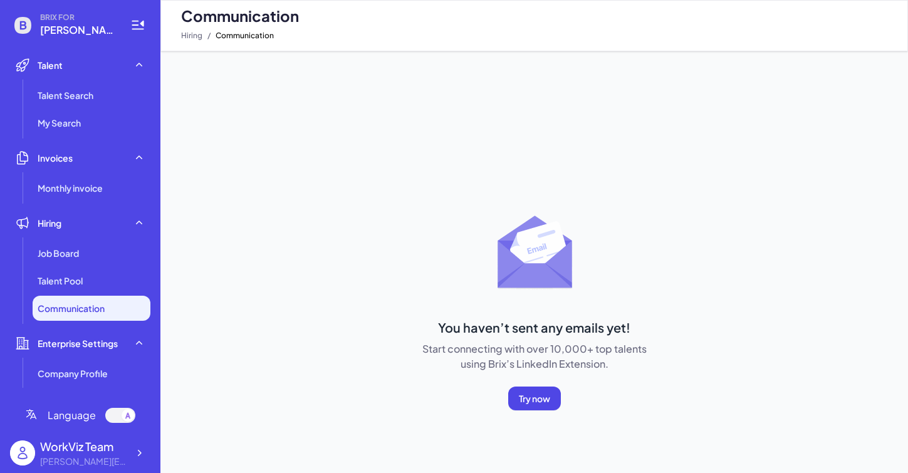
click at [288, 110] on div "You haven’t sent any emails yet! Start connecting with over 10,000+ top talents…" at bounding box center [534, 262] width 748 height 422
click at [393, 367] on div "You haven’t sent any emails yet! Start connecting with over 10,000+ top talents…" at bounding box center [535, 405] width 728 height 402
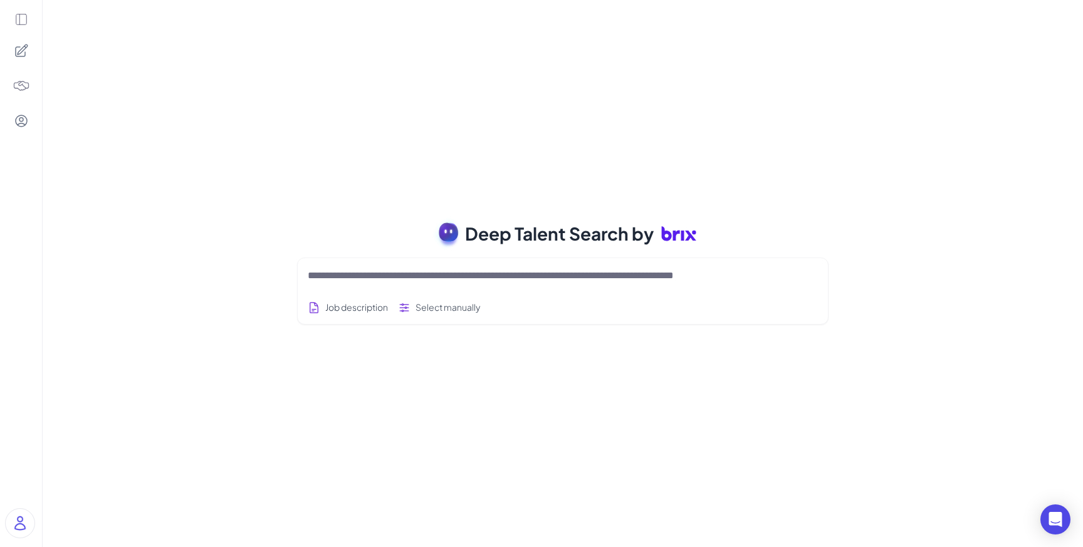
click at [14, 83] on img at bounding box center [22, 86] width 18 height 18
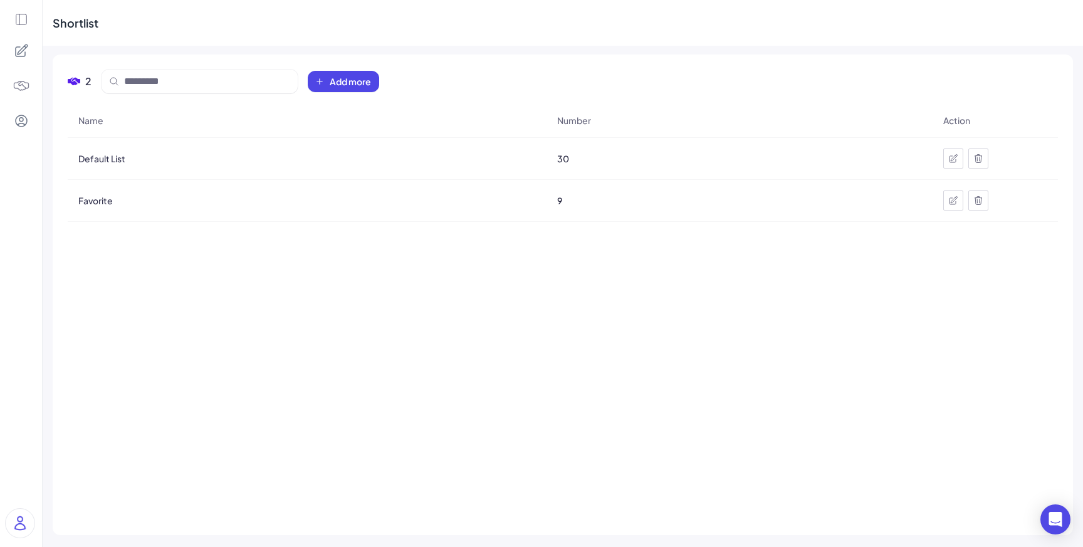
click at [19, 522] on img at bounding box center [20, 523] width 29 height 29
click at [115, 159] on span "Default List" at bounding box center [101, 158] width 47 height 13
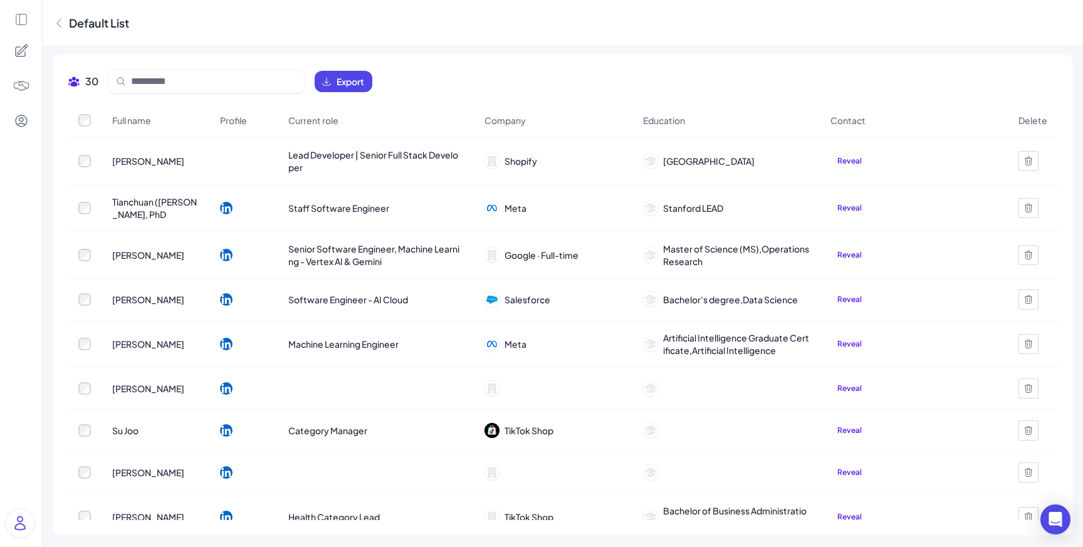
click at [60, 21] on icon at bounding box center [59, 23] width 13 height 13
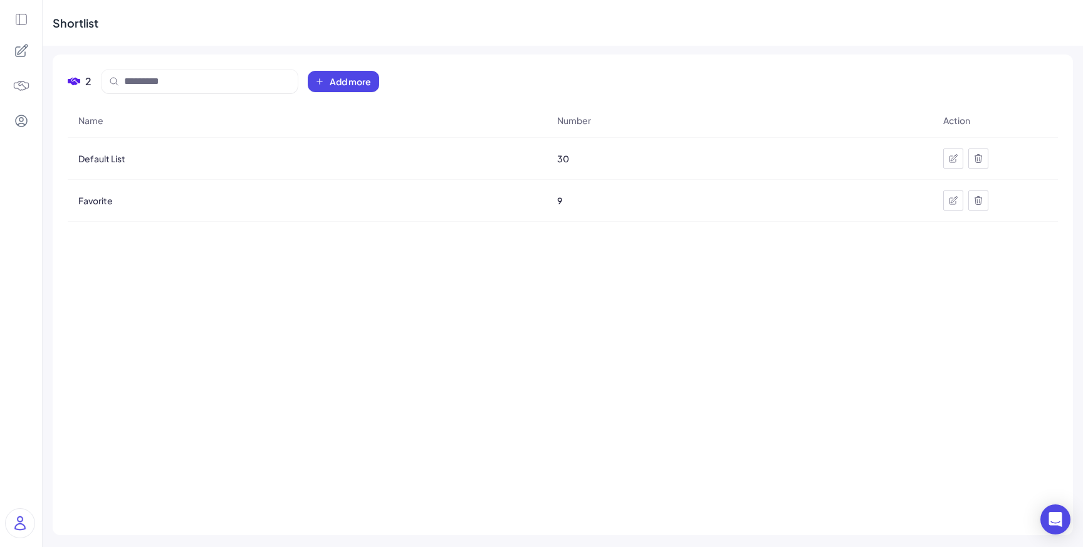
click at [28, 87] on img at bounding box center [22, 86] width 18 height 18
click at [21, 21] on icon at bounding box center [21, 20] width 14 height 14
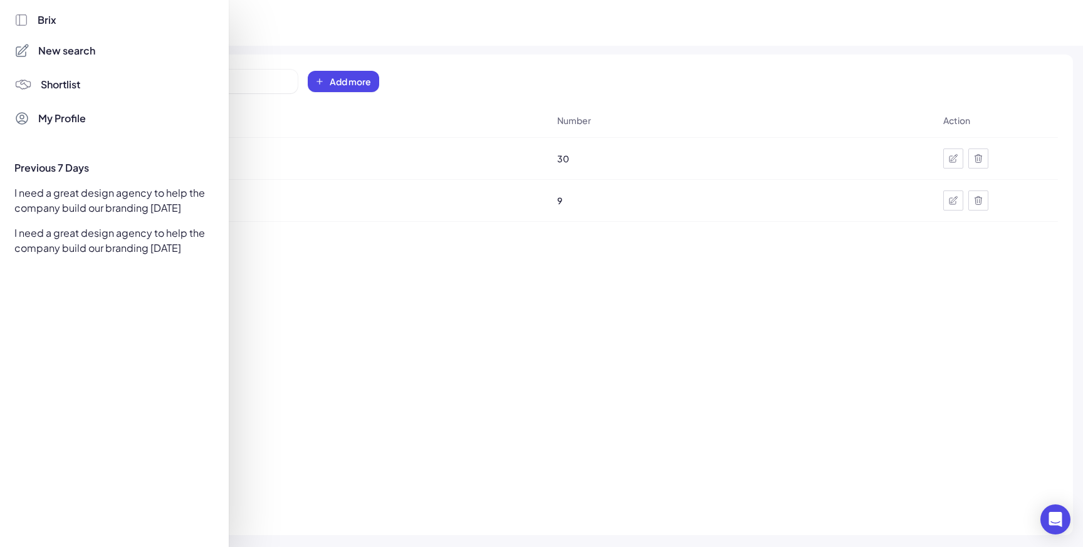
click at [63, 57] on span "New search" at bounding box center [66, 50] width 57 height 15
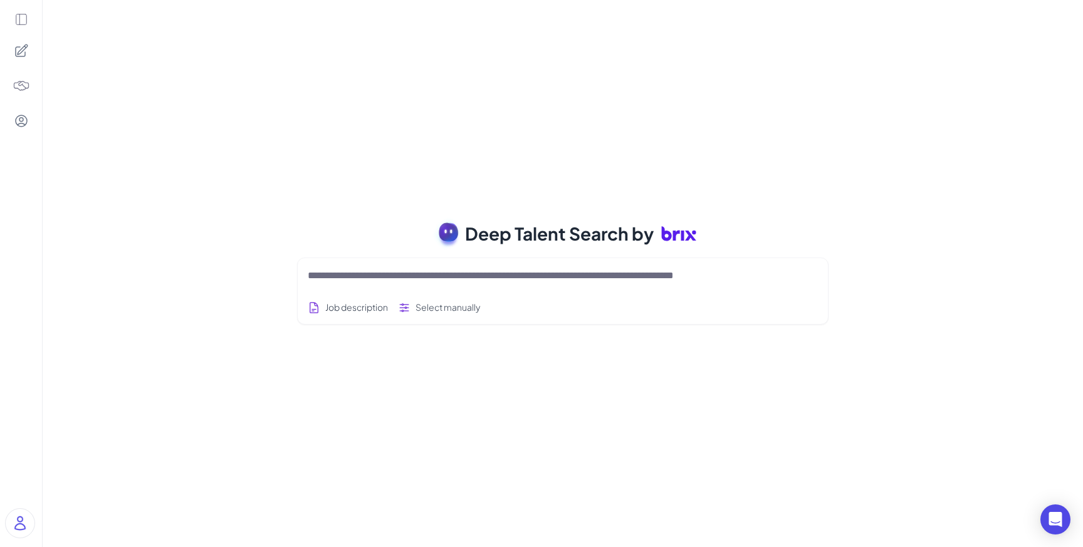
click at [13, 13] on div at bounding box center [21, 273] width 42 height 547
click at [24, 16] on icon at bounding box center [21, 20] width 14 height 14
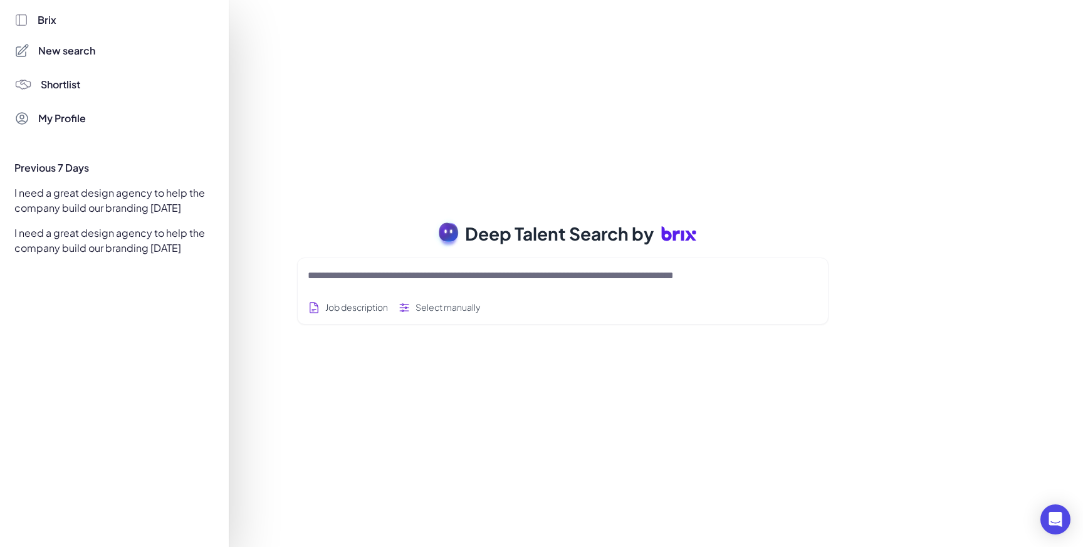
click at [63, 86] on span "Shortlist" at bounding box center [60, 84] width 39 height 15
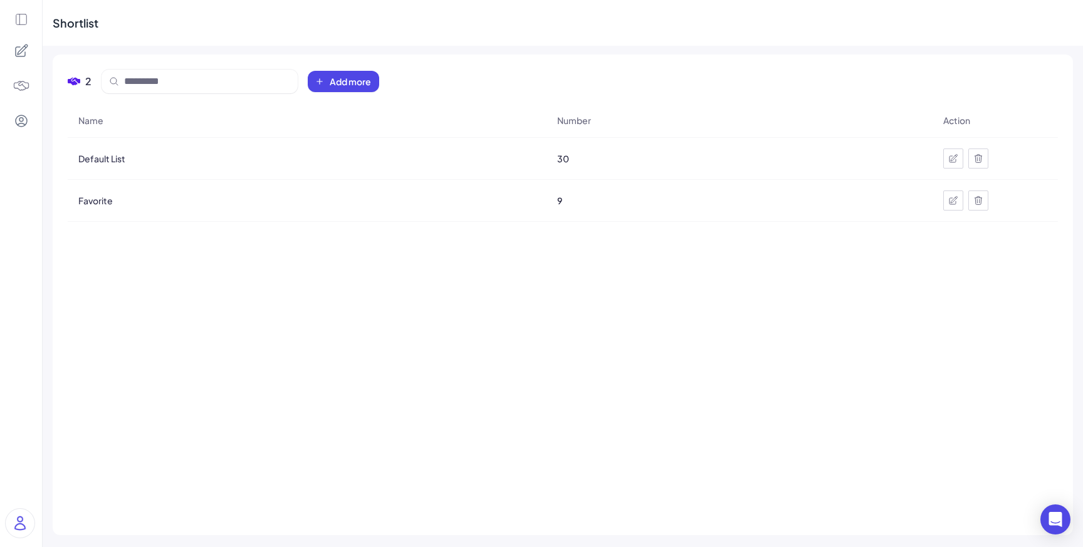
click at [20, 14] on icon at bounding box center [21, 20] width 14 height 14
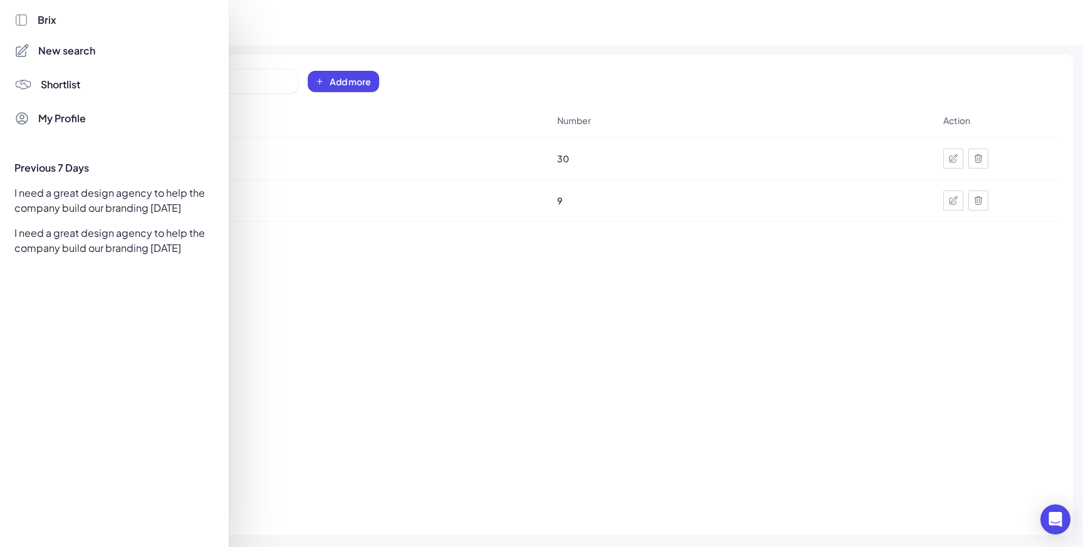
click at [357, 17] on div at bounding box center [541, 273] width 1083 height 547
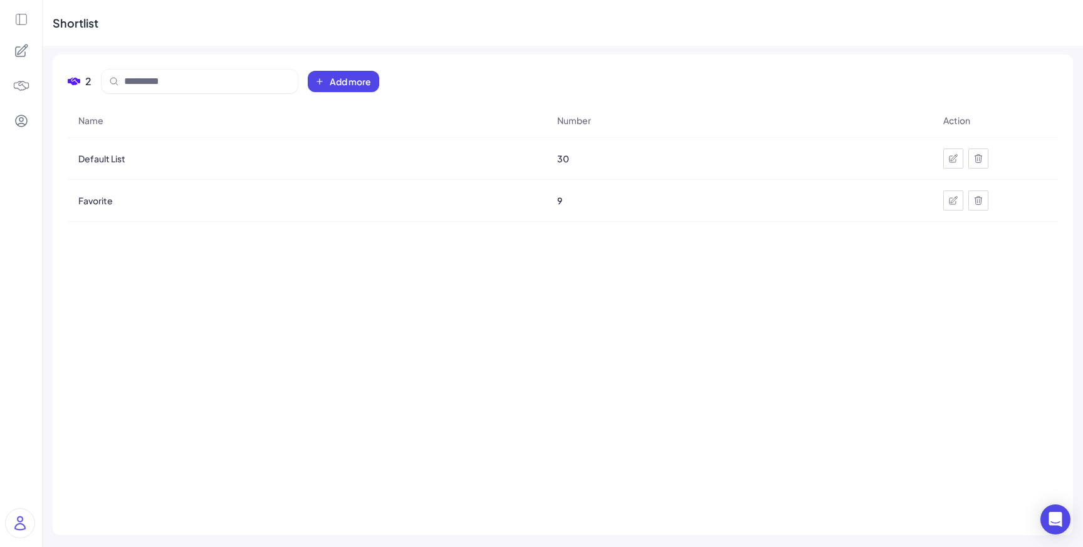
click at [31, 83] on div at bounding box center [21, 85] width 29 height 29
click at [24, 21] on icon at bounding box center [21, 20] width 14 height 14
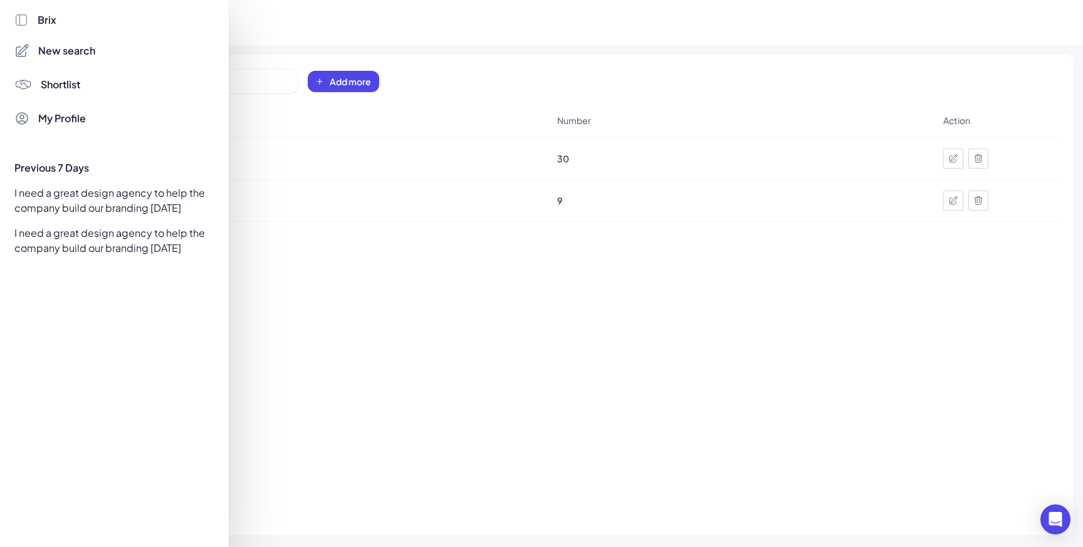
click at [24, 21] on icon at bounding box center [21, 20] width 14 height 14
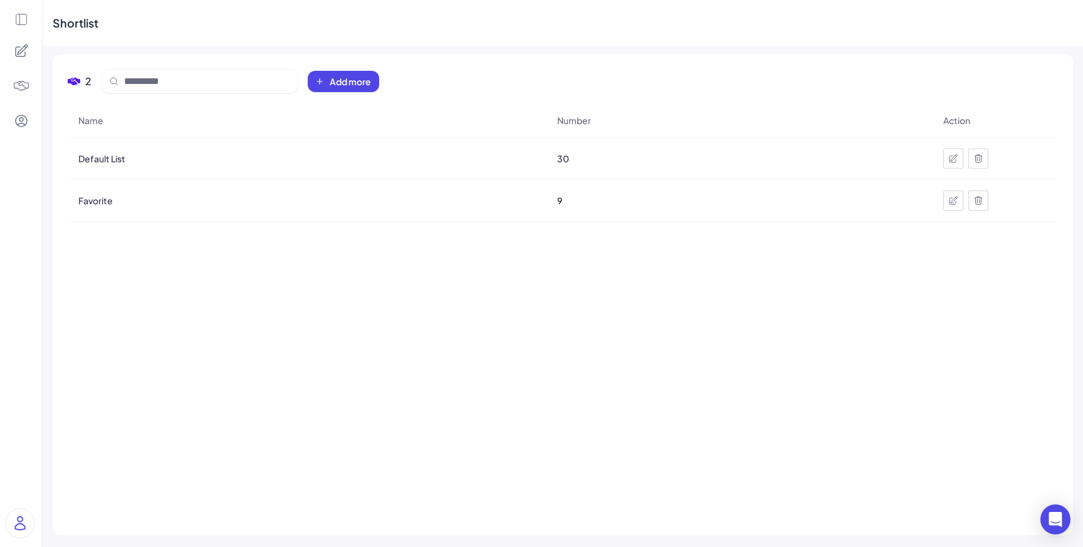
click at [23, 11] on div at bounding box center [21, 273] width 42 height 547
click at [23, 15] on icon at bounding box center [21, 20] width 14 height 14
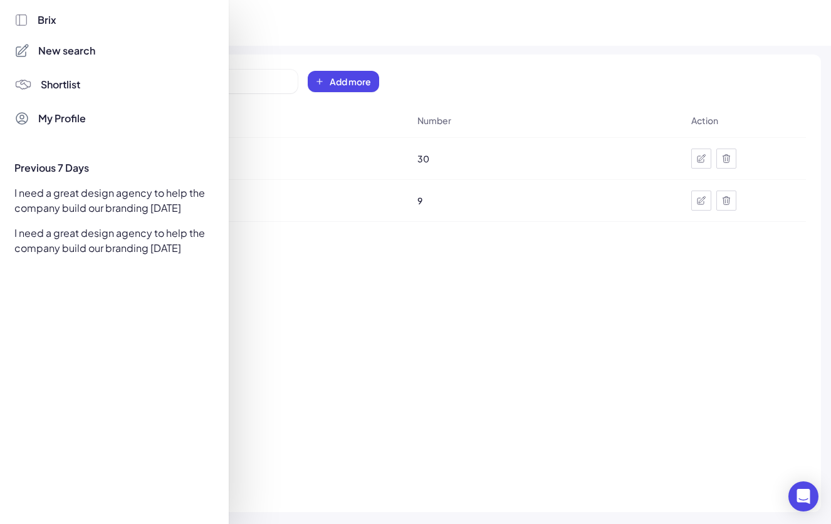
click at [589, 69] on div at bounding box center [415, 262] width 831 height 524
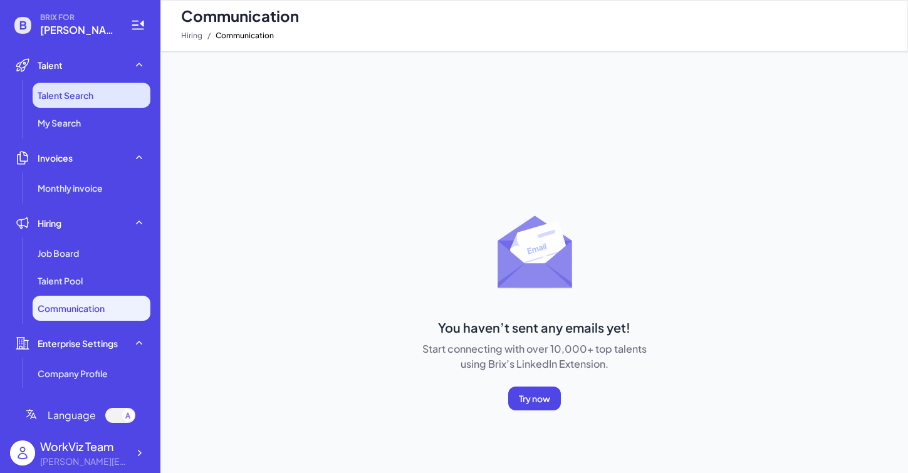
click at [72, 87] on li "Talent Search" at bounding box center [92, 95] width 118 height 25
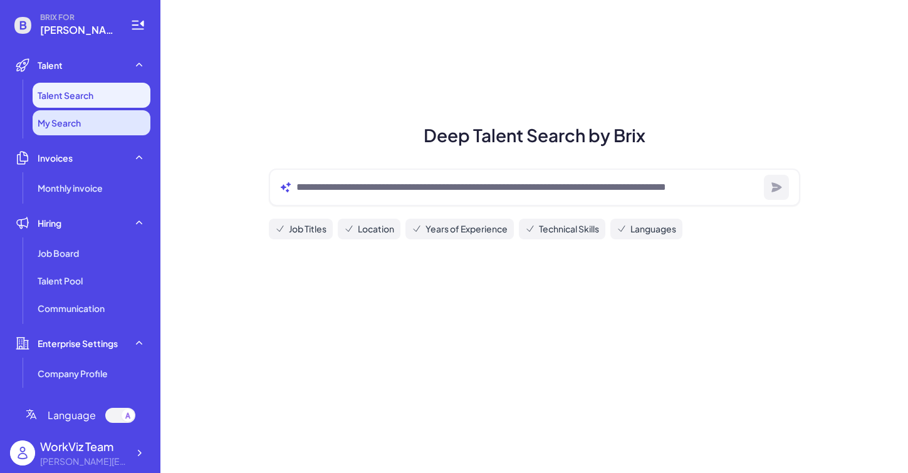
click at [78, 122] on span "My Search" at bounding box center [59, 123] width 43 height 13
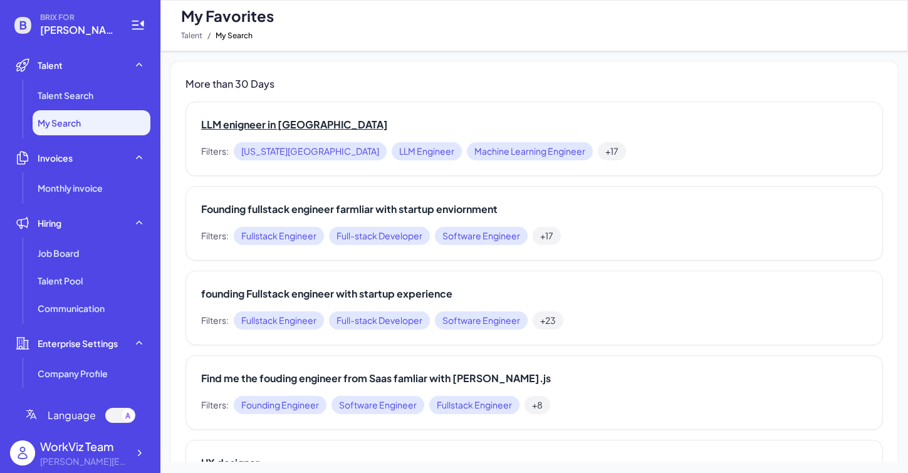
click at [220, 125] on h2 "LLM enigneer in [GEOGRAPHIC_DATA]" at bounding box center [534, 124] width 666 height 15
click at [88, 188] on span "Monthly invoice" at bounding box center [70, 188] width 65 height 13
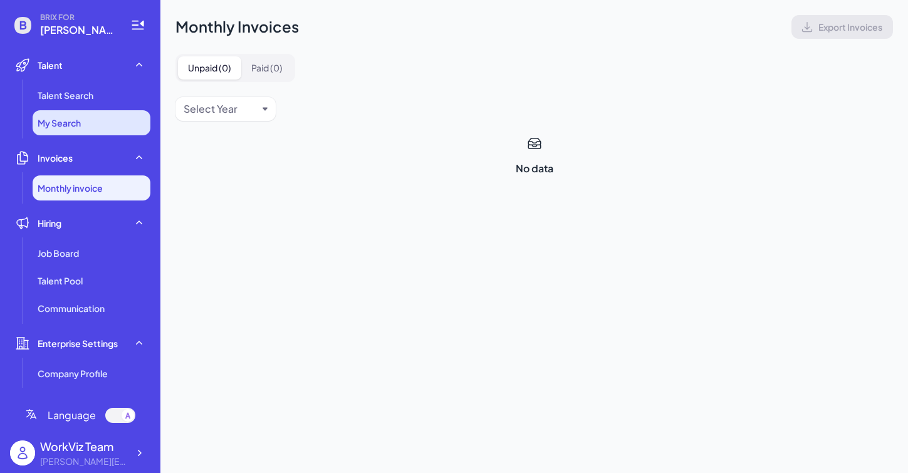
click at [90, 118] on li "My Search" at bounding box center [92, 122] width 118 height 25
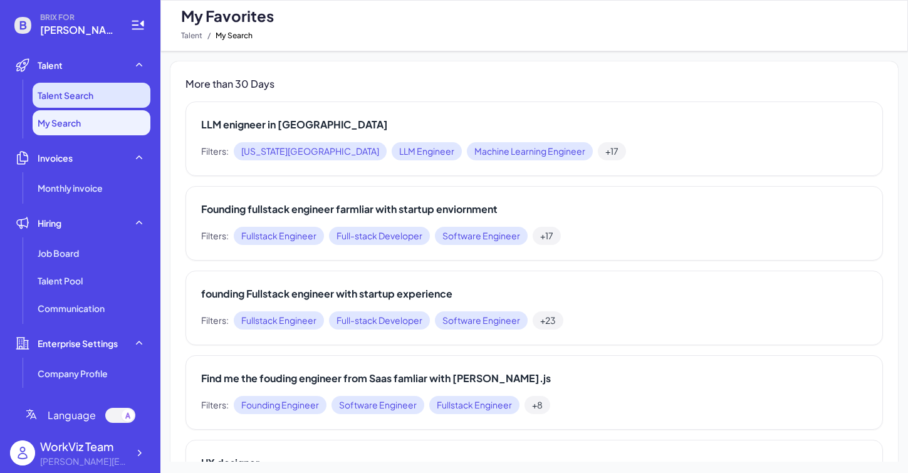
click at [92, 97] on span "Talent Search" at bounding box center [66, 95] width 56 height 13
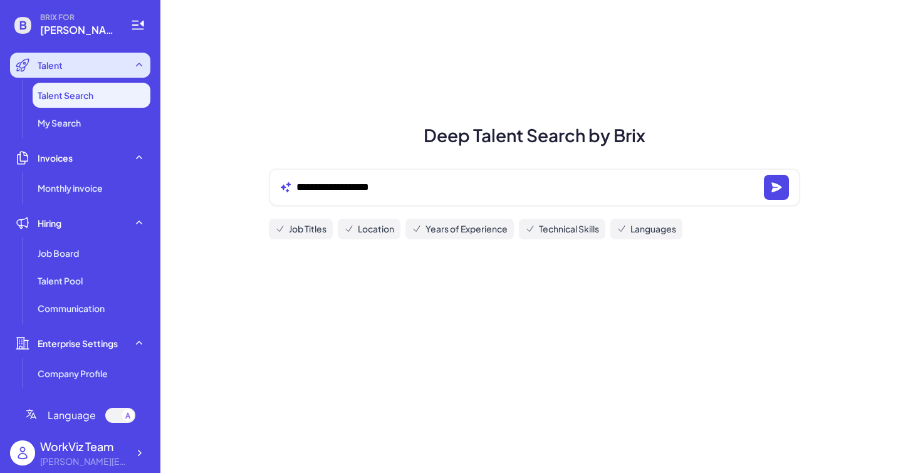
click at [91, 65] on div "Talent" at bounding box center [80, 65] width 140 height 25
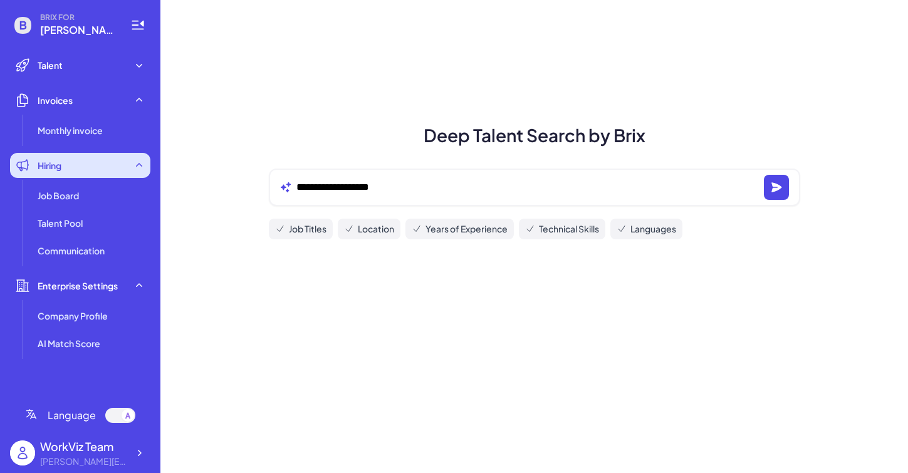
click at [77, 159] on div "Hiring" at bounding box center [80, 165] width 140 height 25
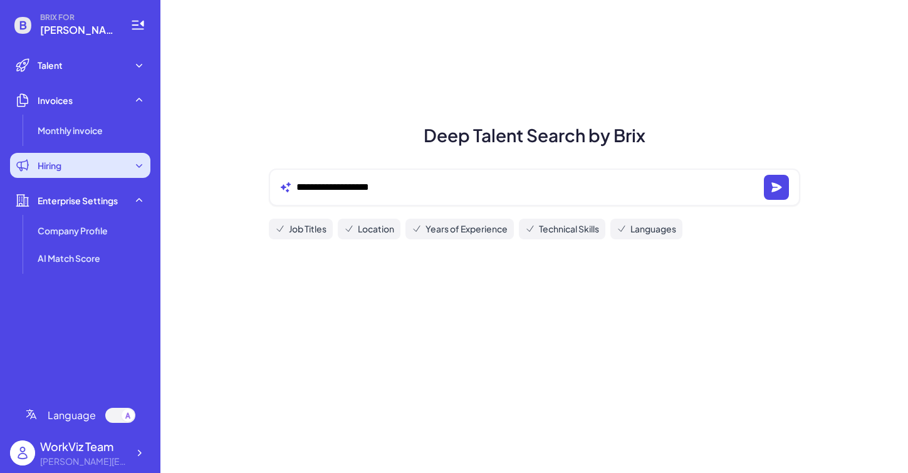
click at [82, 173] on div "Hiring" at bounding box center [80, 165] width 140 height 25
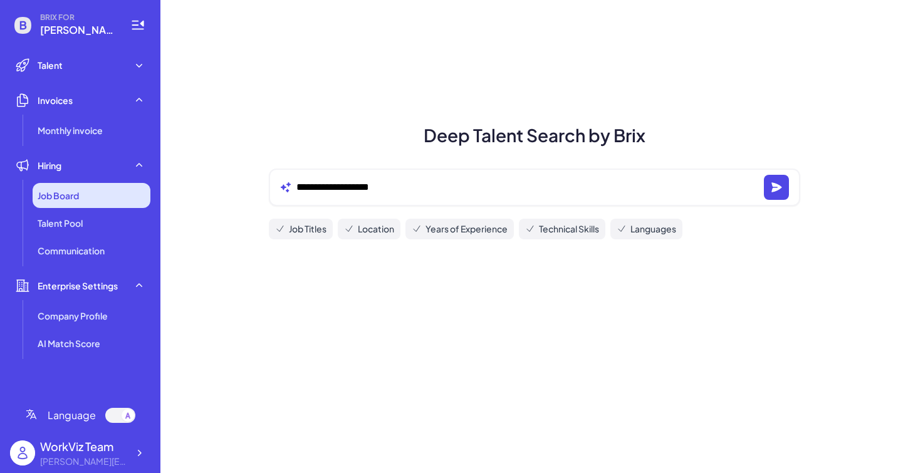
click at [82, 202] on div "Job Board" at bounding box center [92, 195] width 118 height 25
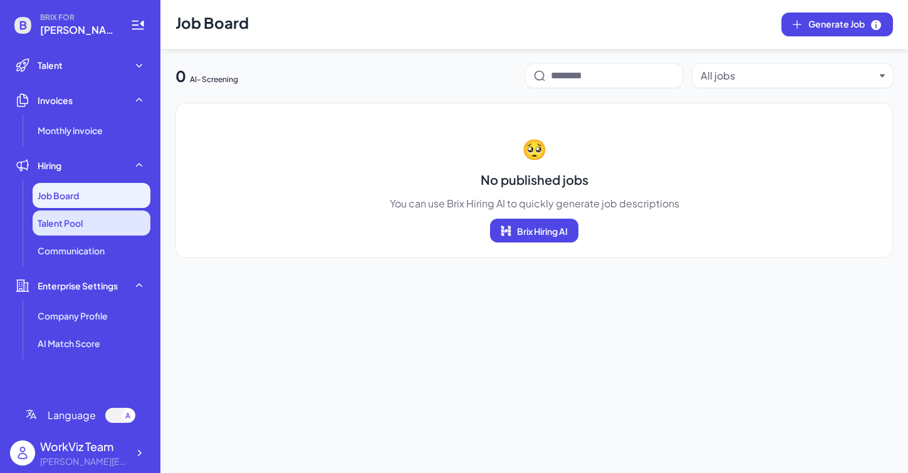
click at [84, 216] on li "Talent Pool" at bounding box center [92, 223] width 118 height 25
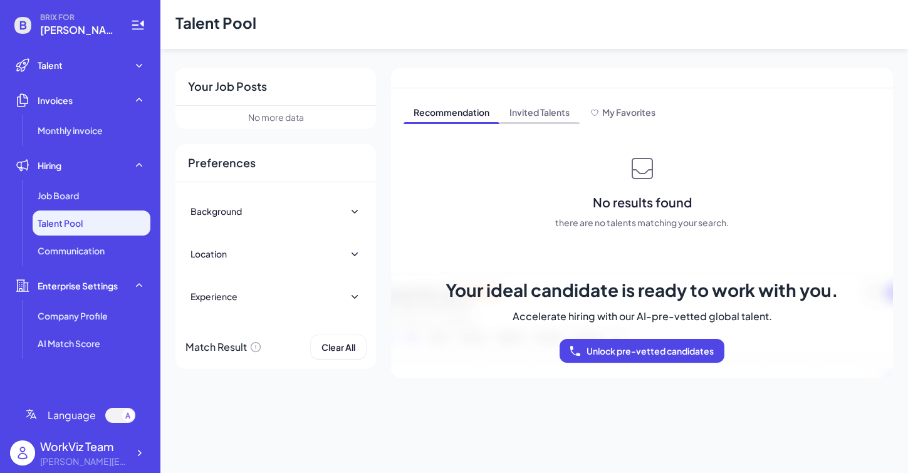
click at [557, 114] on span "Invited Talents" at bounding box center [540, 113] width 80 height 20
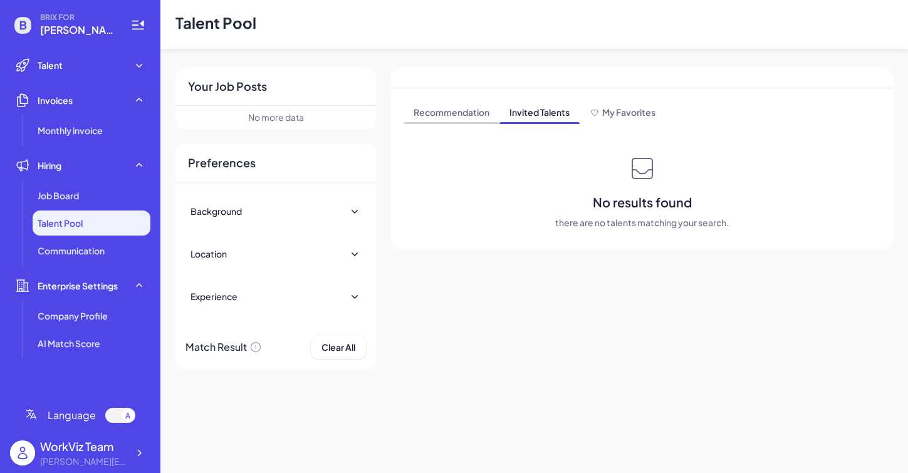
click at [471, 117] on span "Recommendation" at bounding box center [452, 113] width 96 height 20
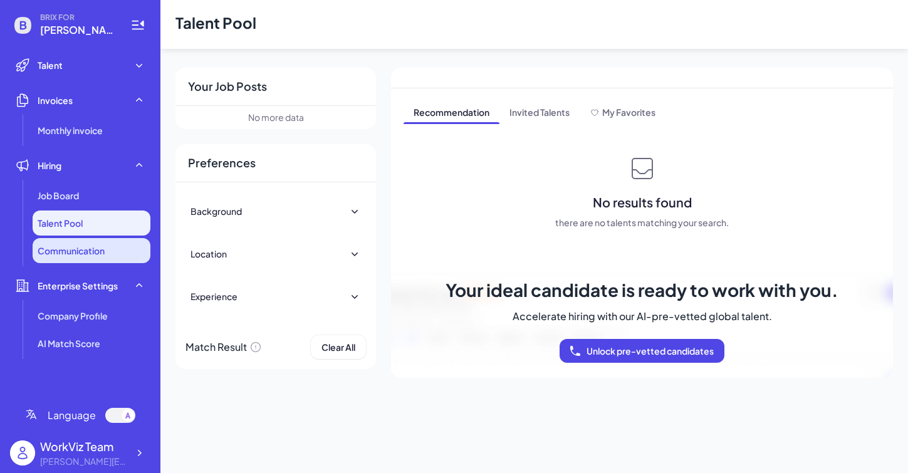
click at [119, 256] on li "Communication" at bounding box center [92, 250] width 118 height 25
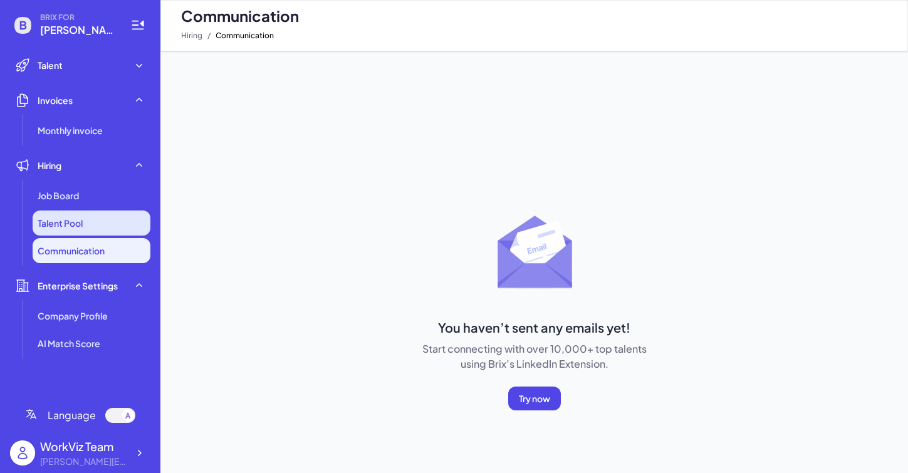
click at [115, 231] on li "Talent Pool" at bounding box center [92, 223] width 118 height 25
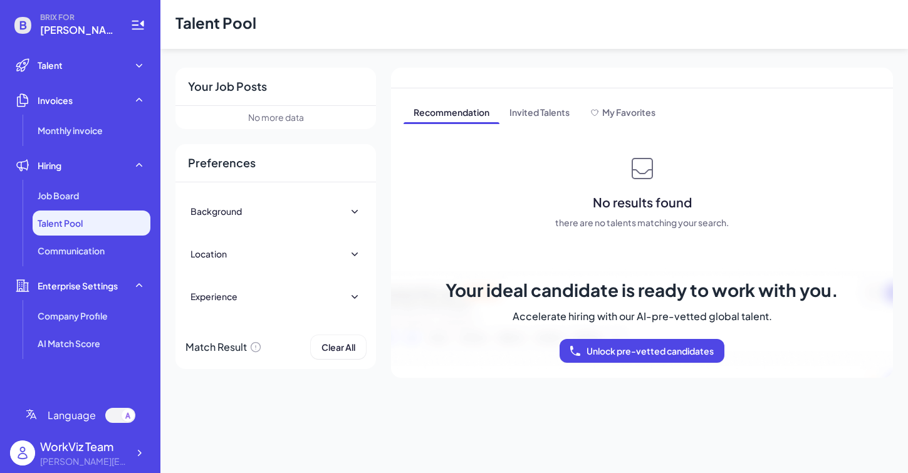
click at [355, 208] on icon at bounding box center [355, 211] width 13 height 13
click at [554, 105] on span "Invited Talents" at bounding box center [540, 113] width 80 height 20
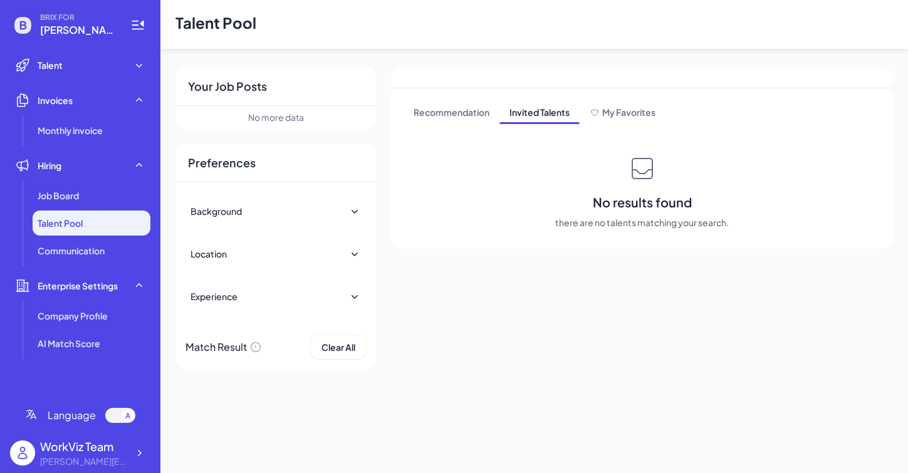
click at [265, 118] on div "No more data" at bounding box center [276, 117] width 56 height 13
click at [95, 466] on div "[PERSON_NAME][EMAIL_ADDRESS][DOMAIN_NAME]" at bounding box center [84, 461] width 88 height 13
click at [132, 449] on div at bounding box center [139, 453] width 23 height 23
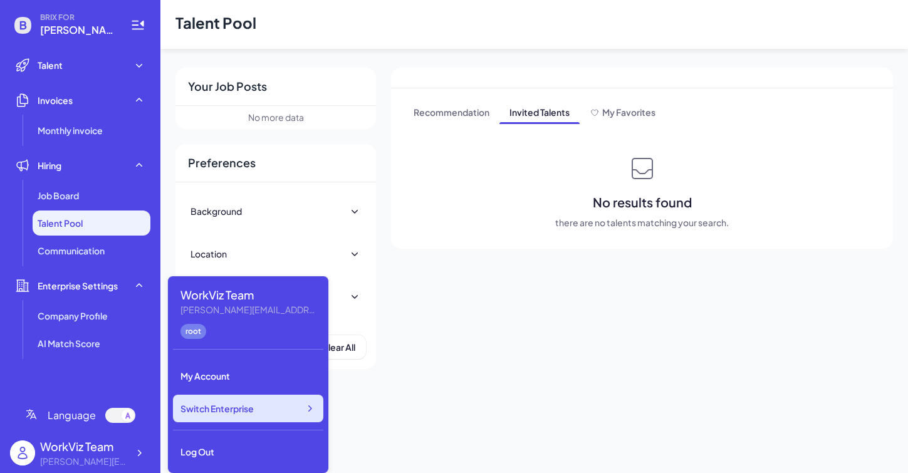
click at [208, 402] on div "Switch Enterprise" at bounding box center [248, 409] width 150 height 28
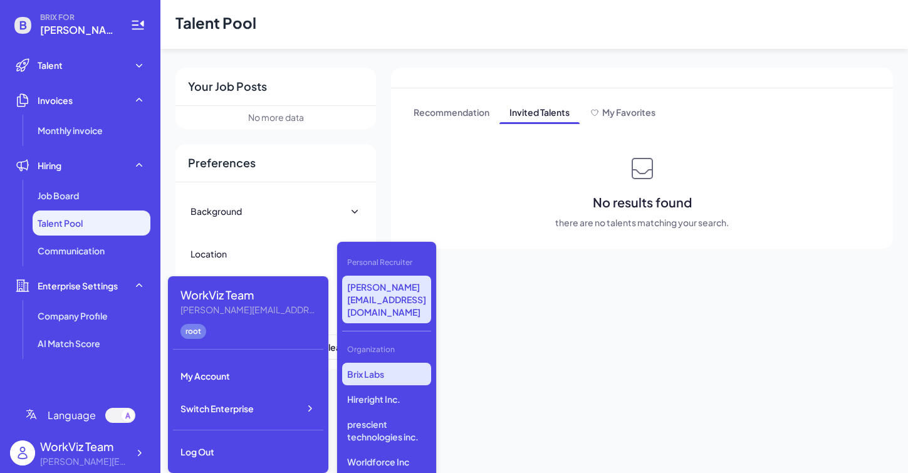
click at [409, 363] on p "Brix Labs" at bounding box center [386, 374] width 89 height 23
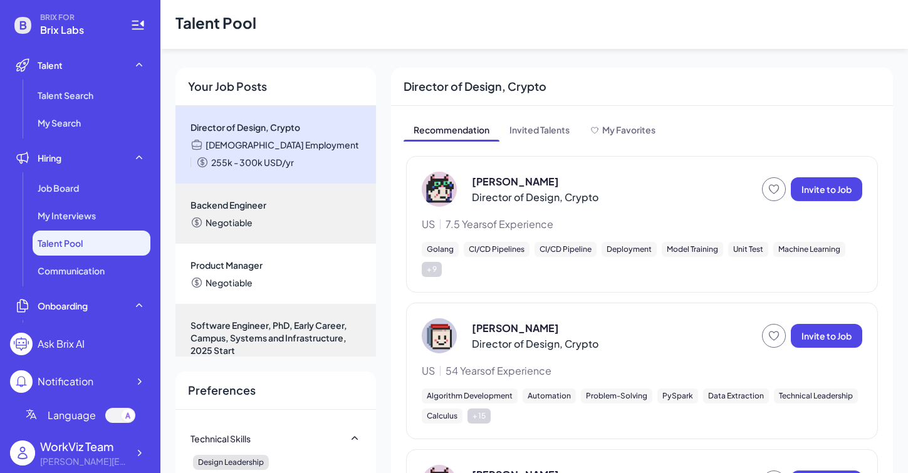
scroll to position [39, 0]
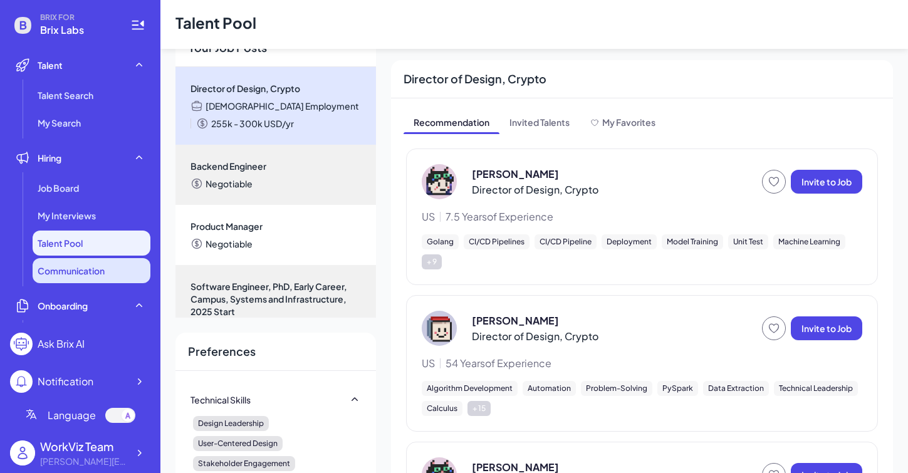
click at [66, 265] on span "Communication" at bounding box center [71, 271] width 67 height 13
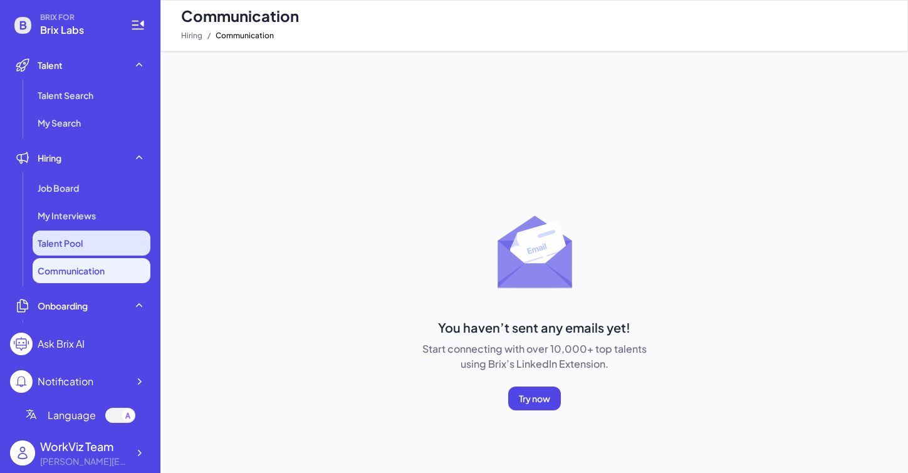
click at [72, 245] on span "Talent Pool" at bounding box center [60, 243] width 45 height 13
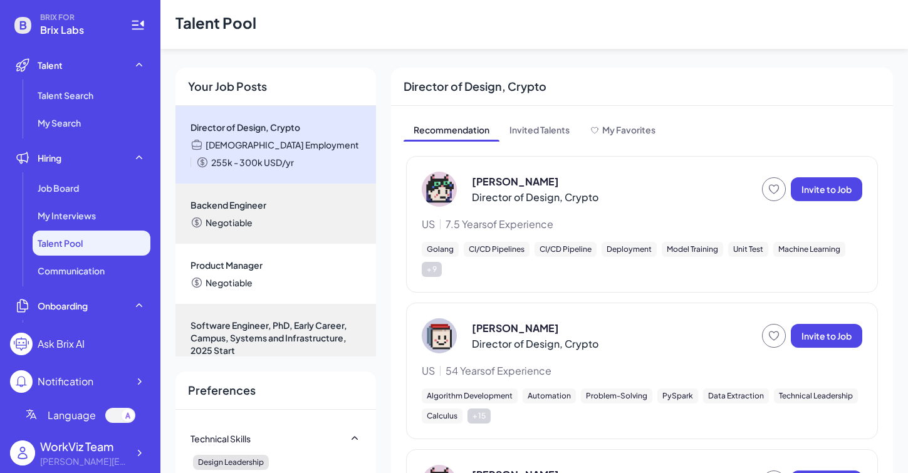
click at [307, 147] on div "Full-time Employment 255k - 300k USD/yr" at bounding box center [276, 154] width 171 height 30
click at [522, 128] on span "Invited Talents" at bounding box center [540, 131] width 80 height 20
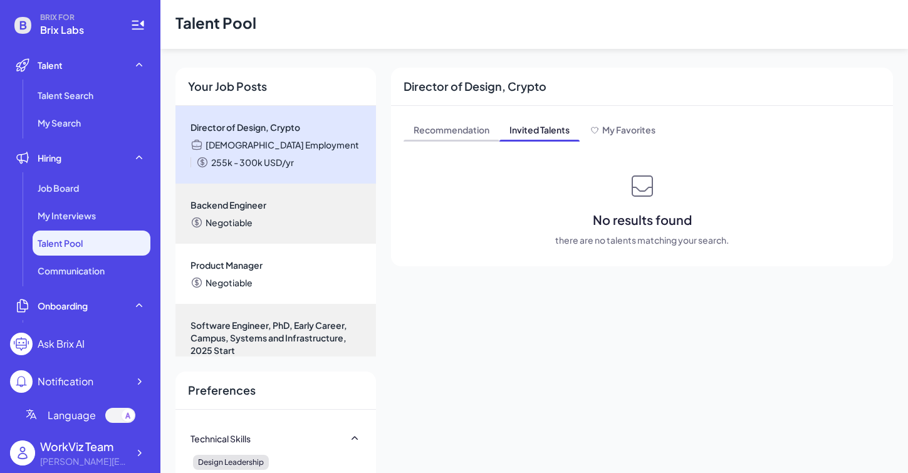
click at [463, 127] on span "Recommendation" at bounding box center [452, 131] width 96 height 20
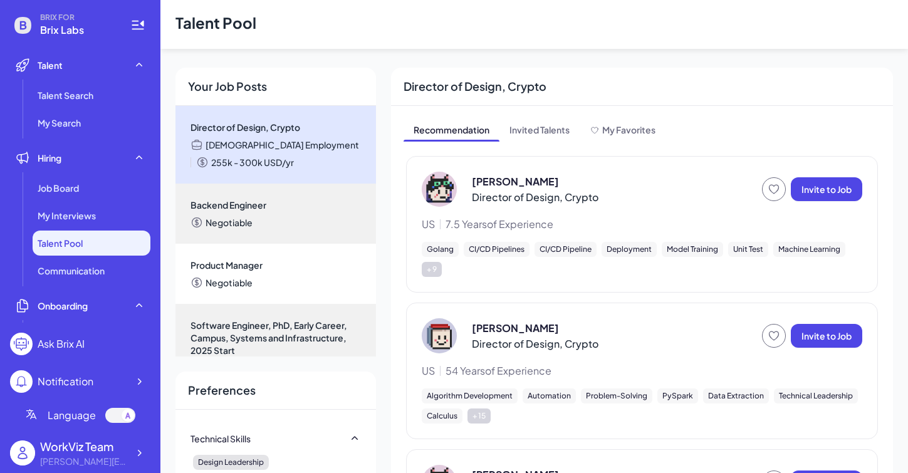
click at [92, 253] on li "Talent Pool" at bounding box center [92, 243] width 118 height 25
click at [92, 270] on span "Communication" at bounding box center [71, 271] width 67 height 13
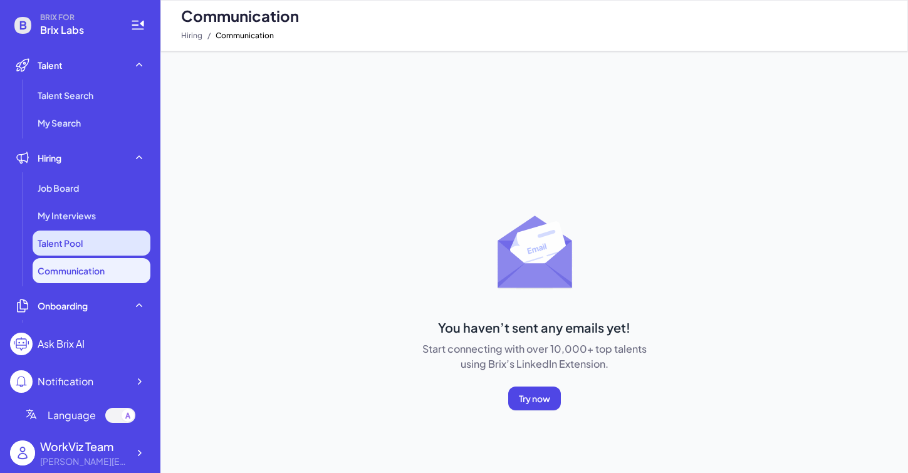
click at [89, 246] on li "Talent Pool" at bounding box center [92, 243] width 118 height 25
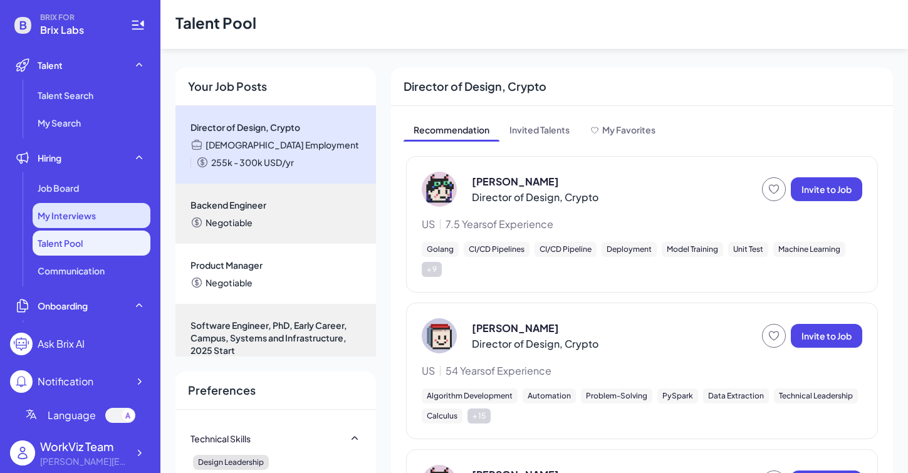
click at [83, 209] on span "My Interviews" at bounding box center [67, 215] width 58 height 13
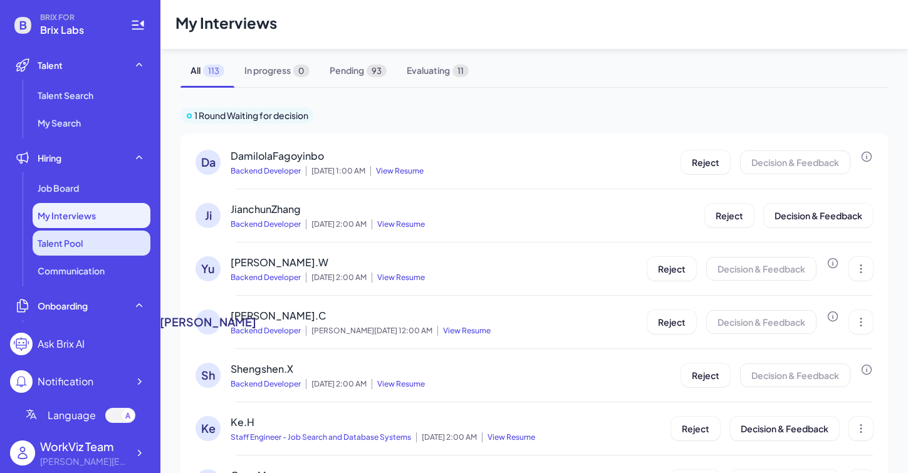
click at [107, 250] on li "Talent Pool" at bounding box center [92, 243] width 118 height 25
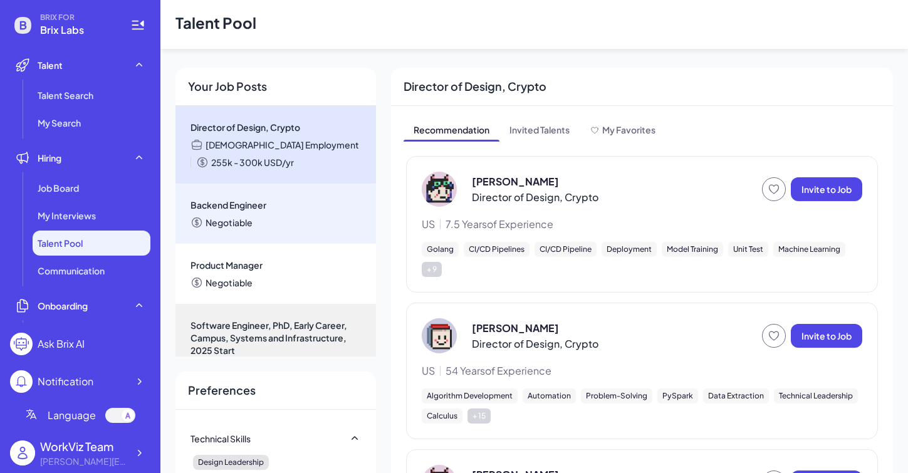
click at [250, 196] on div "Backend Engineer Negotiable" at bounding box center [276, 214] width 201 height 60
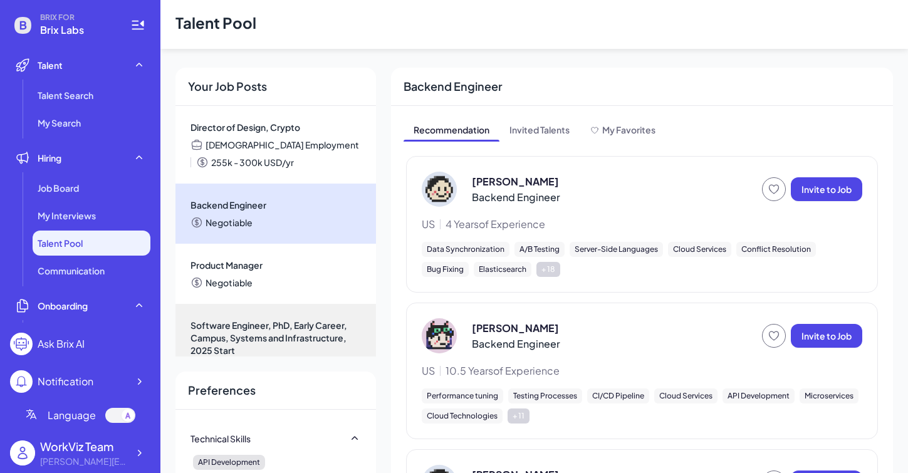
click at [476, 224] on span "4 Years of Experience" at bounding box center [496, 224] width 100 height 15
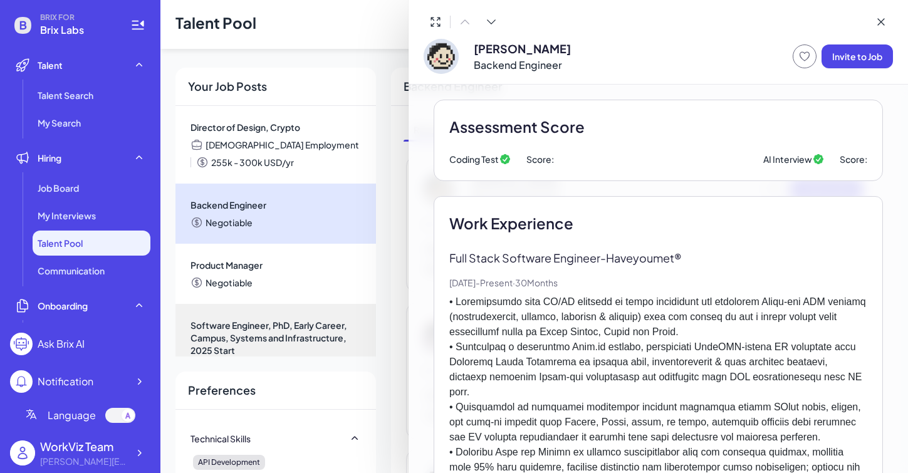
click at [397, 257] on div at bounding box center [454, 236] width 908 height 473
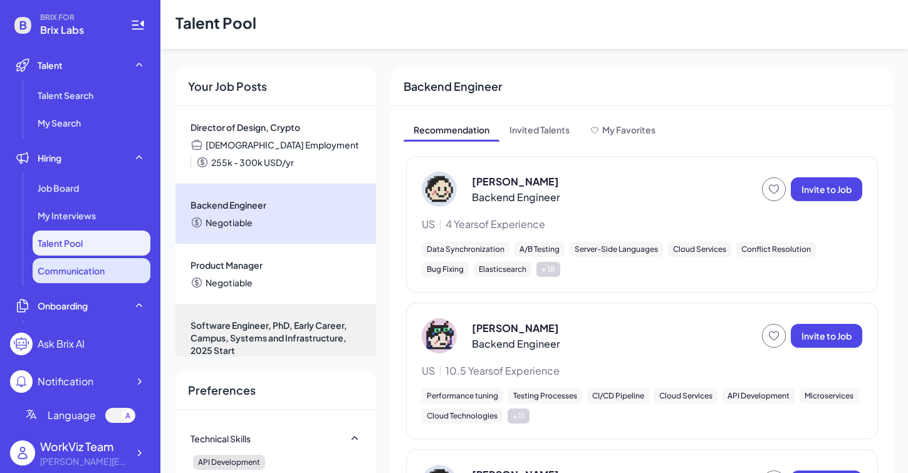
click at [93, 277] on li "Communication" at bounding box center [92, 270] width 118 height 25
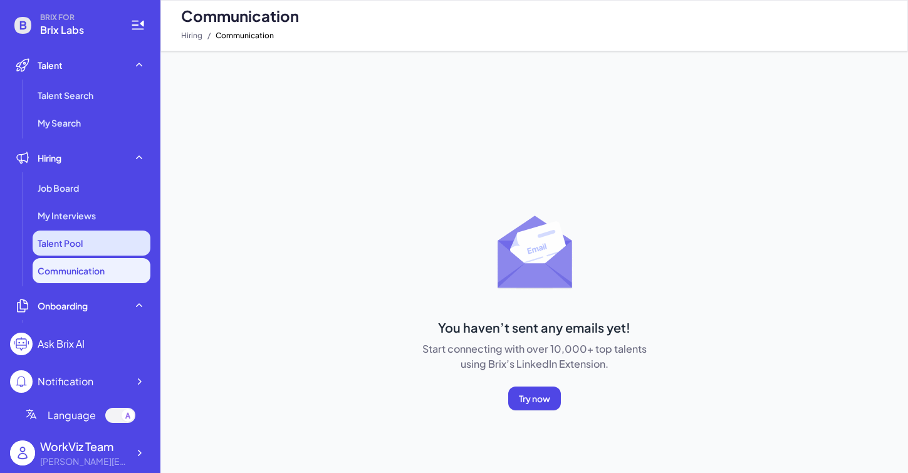
click at [95, 236] on li "Talent Pool" at bounding box center [92, 243] width 118 height 25
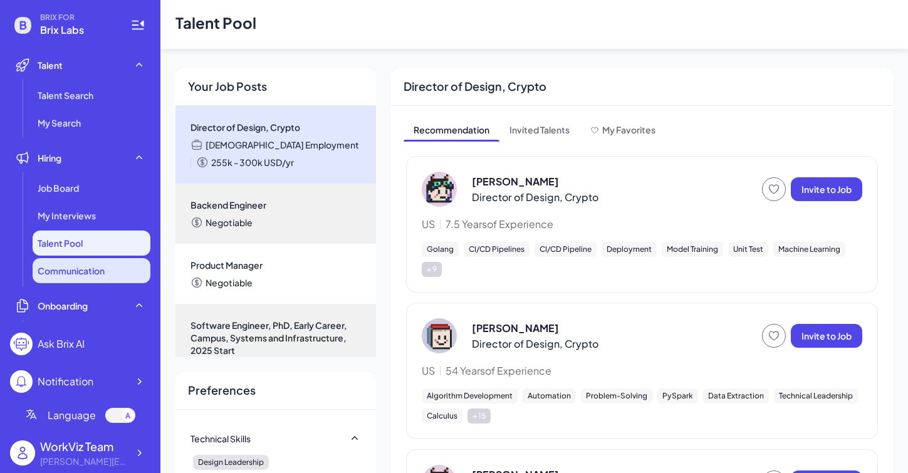
click at [122, 270] on li "Communication" at bounding box center [92, 270] width 118 height 25
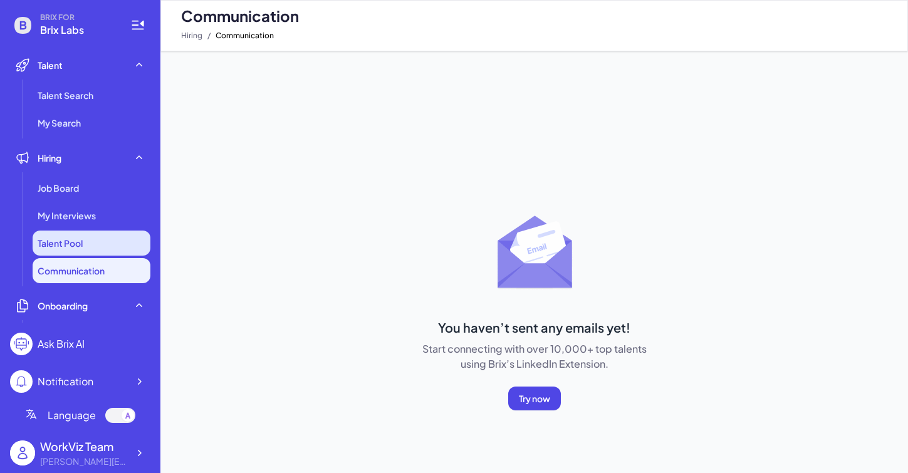
click at [116, 245] on li "Talent Pool" at bounding box center [92, 243] width 118 height 25
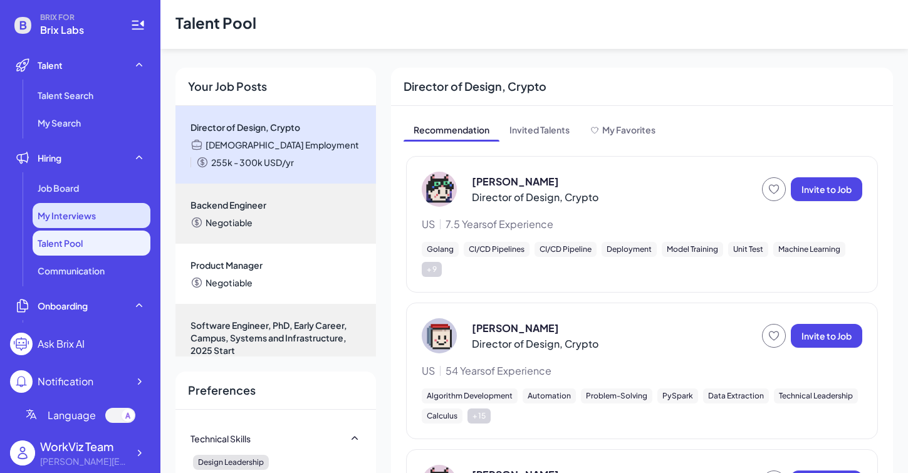
click at [118, 223] on div "My Interviews" at bounding box center [92, 215] width 118 height 25
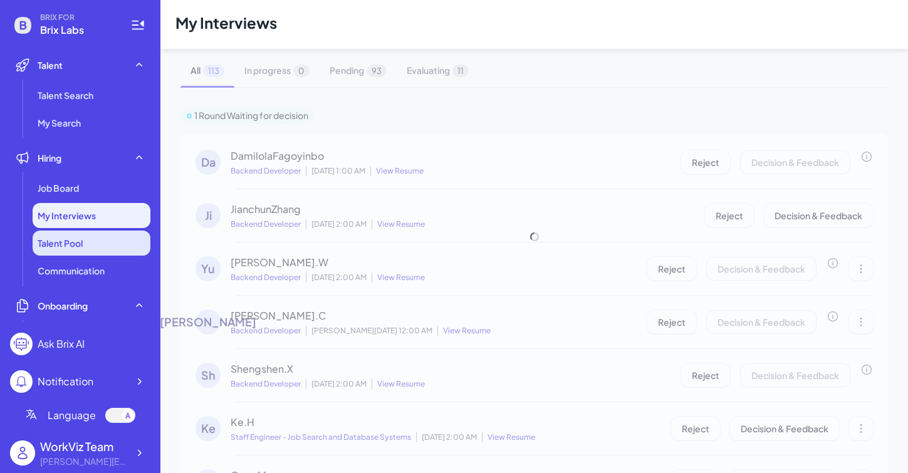
click at [117, 243] on li "Talent Pool" at bounding box center [92, 243] width 118 height 25
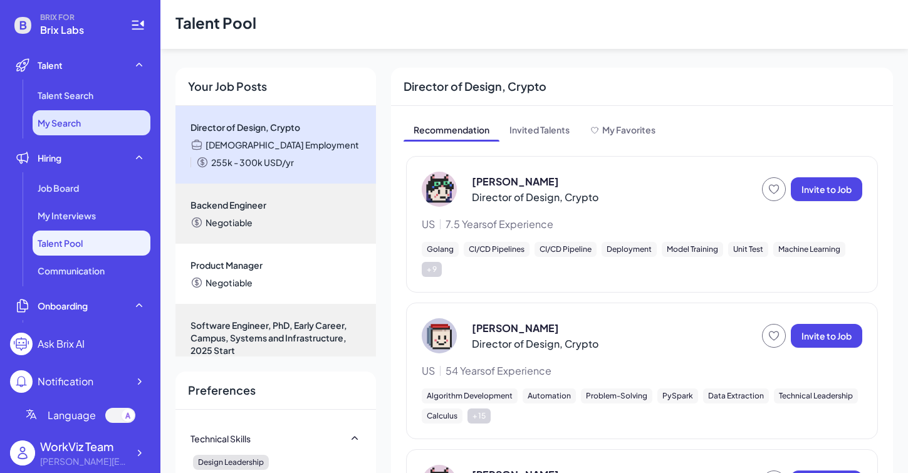
click at [84, 132] on li "My Search" at bounding box center [92, 122] width 118 height 25
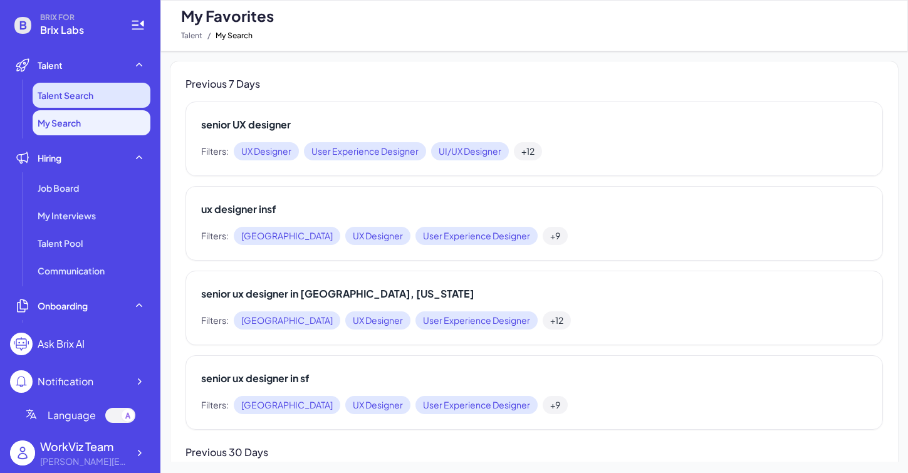
click at [97, 97] on li "Talent Search" at bounding box center [92, 95] width 118 height 25
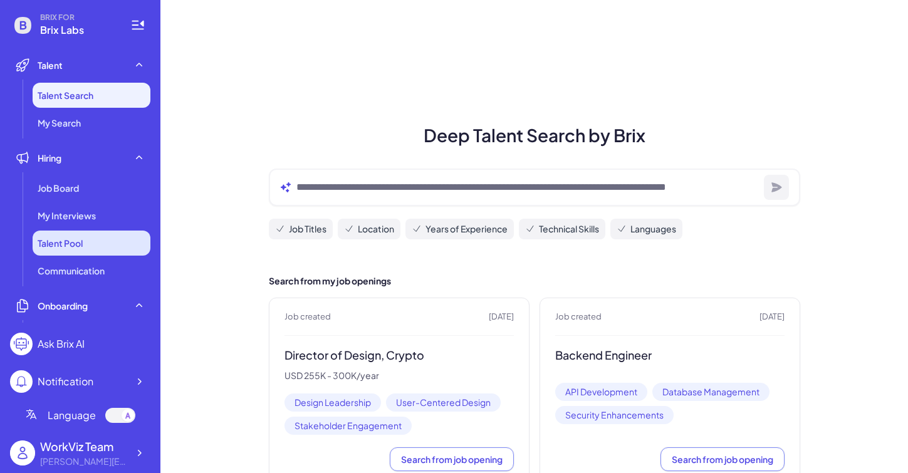
click at [92, 236] on li "Talent Pool" at bounding box center [92, 243] width 118 height 25
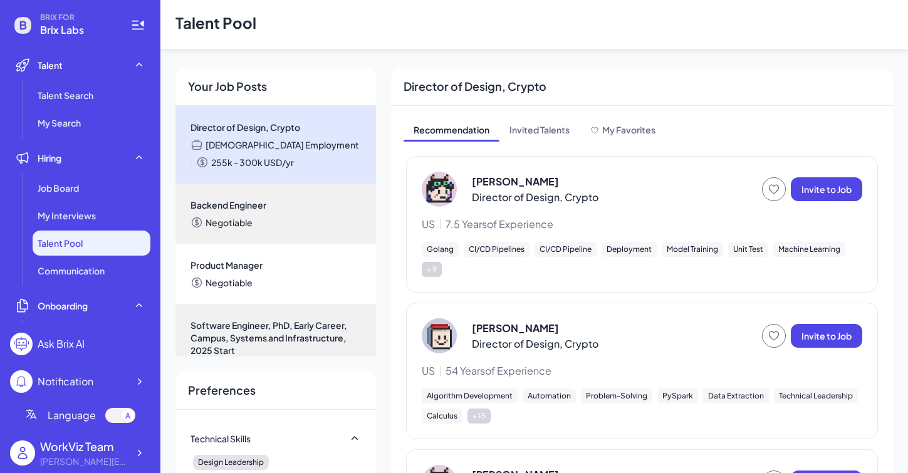
click at [332, 149] on div "Full-time Employment 255k - 300k USD/yr" at bounding box center [276, 154] width 171 height 30
click at [290, 165] on div "Full-time Employment 255k - 300k USD/yr" at bounding box center [276, 154] width 171 height 30
click at [58, 260] on li "Communication" at bounding box center [92, 270] width 118 height 25
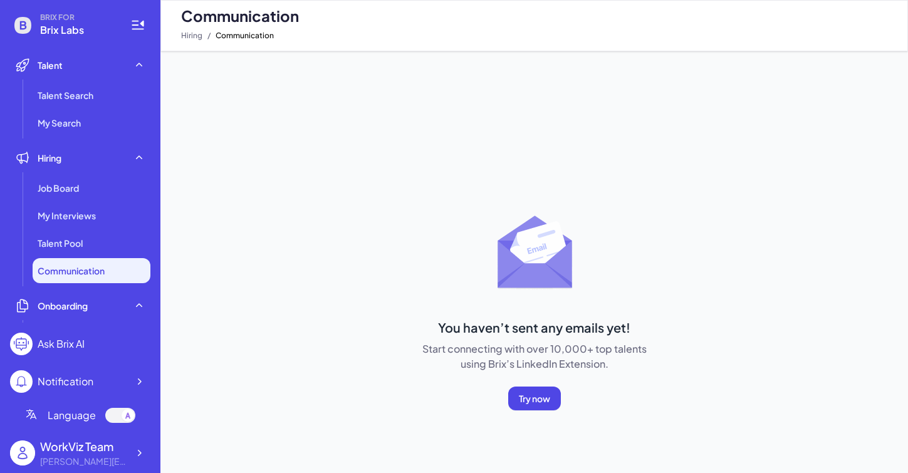
click at [73, 20] on span "BRIX FOR" at bounding box center [77, 18] width 75 height 10
click at [117, 445] on div "WorkViz Team" at bounding box center [84, 446] width 88 height 17
click at [140, 451] on icon at bounding box center [139, 453] width 13 height 13
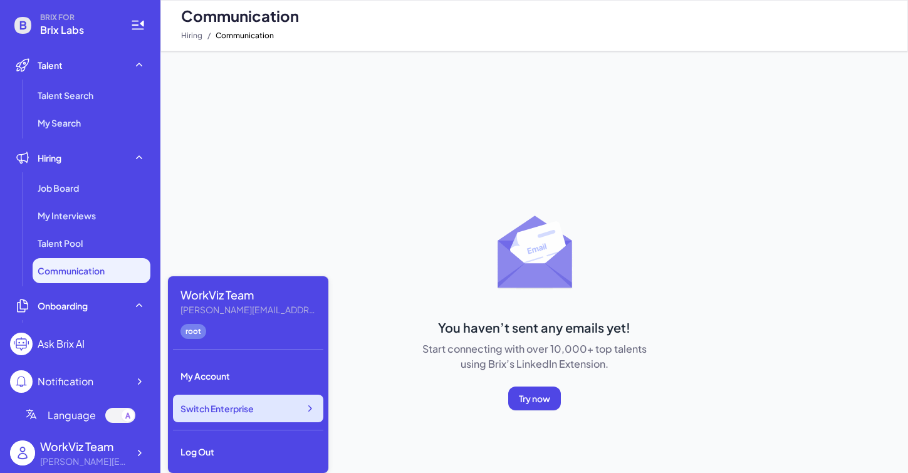
click at [246, 409] on span "Switch Enterprise" at bounding box center [217, 408] width 73 height 13
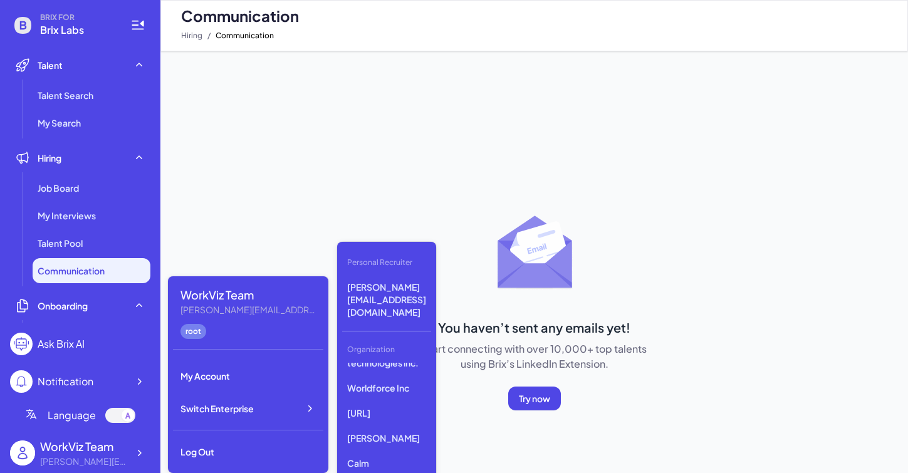
scroll to position [160, 0]
click at [389, 466] on p "Stealth Mode" at bounding box center [386, 477] width 89 height 23
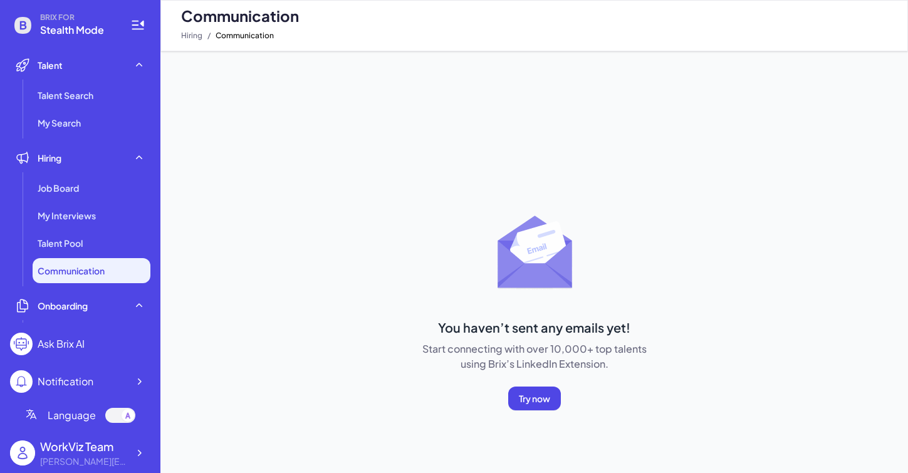
click at [126, 446] on div "WorkViz Team" at bounding box center [84, 446] width 88 height 17
click at [140, 450] on icon at bounding box center [139, 453] width 13 height 13
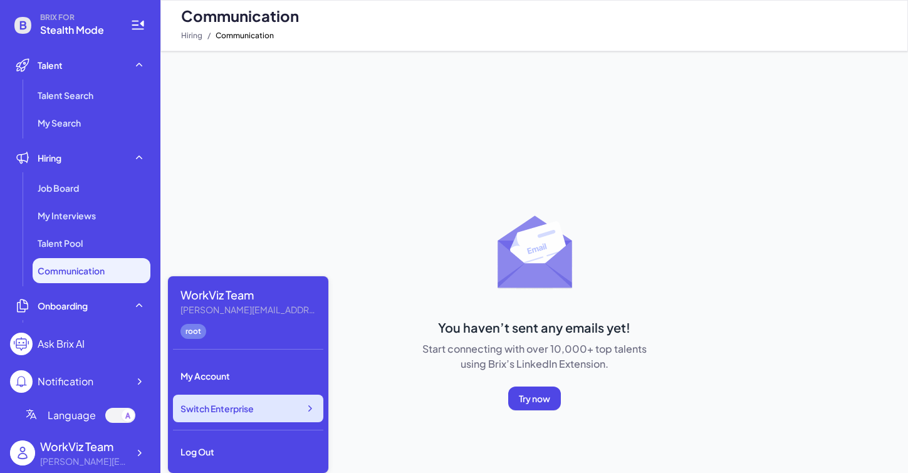
click at [246, 406] on span "Switch Enterprise" at bounding box center [217, 408] width 73 height 13
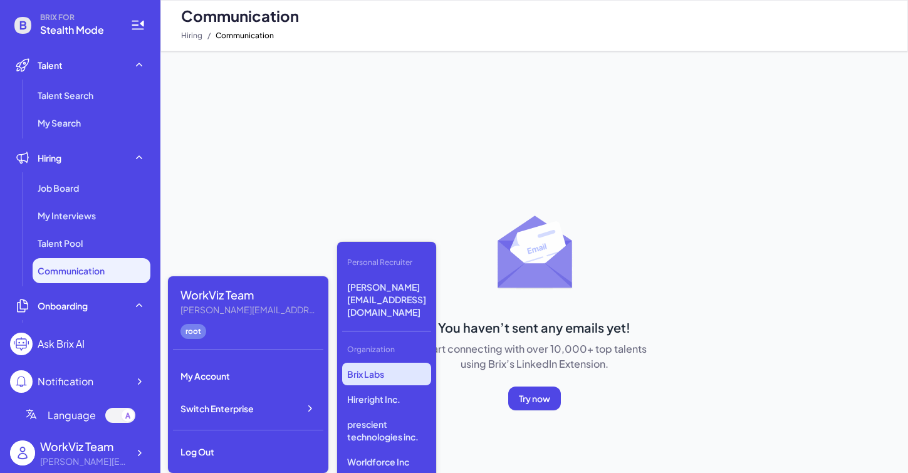
click at [379, 363] on p "Brix Labs" at bounding box center [386, 374] width 89 height 23
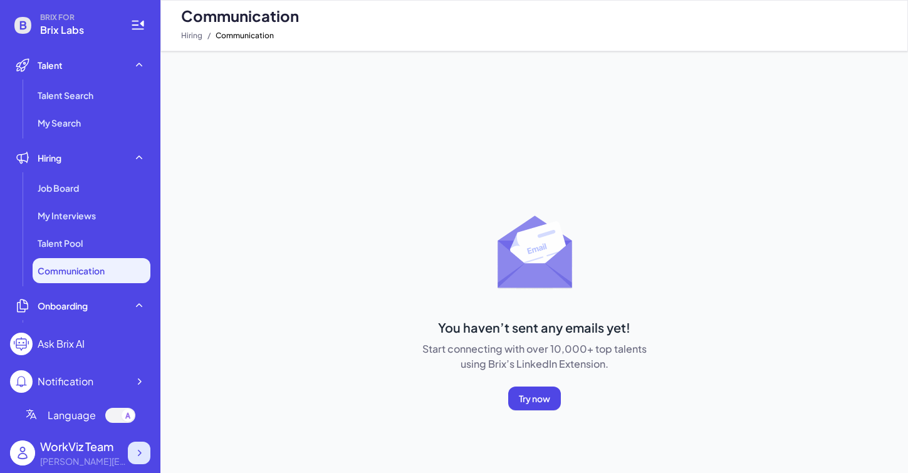
click at [140, 454] on icon at bounding box center [139, 453] width 13 height 13
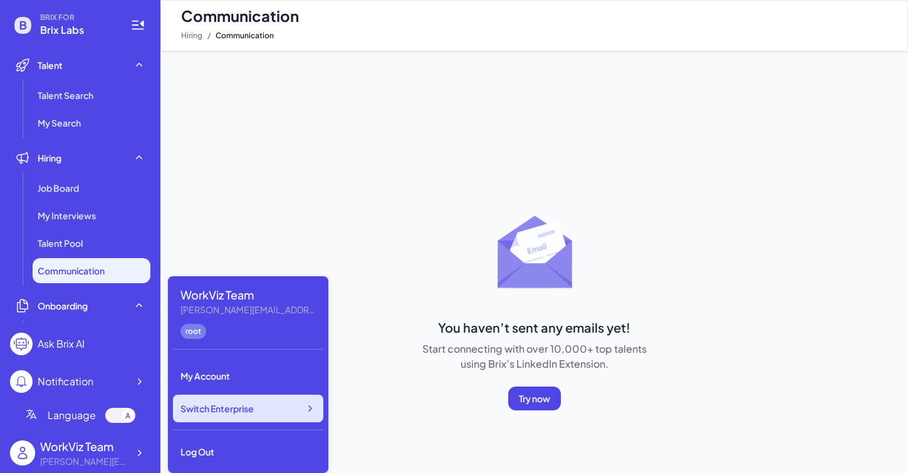
click at [281, 397] on div "Switch Enterprise" at bounding box center [248, 409] width 150 height 28
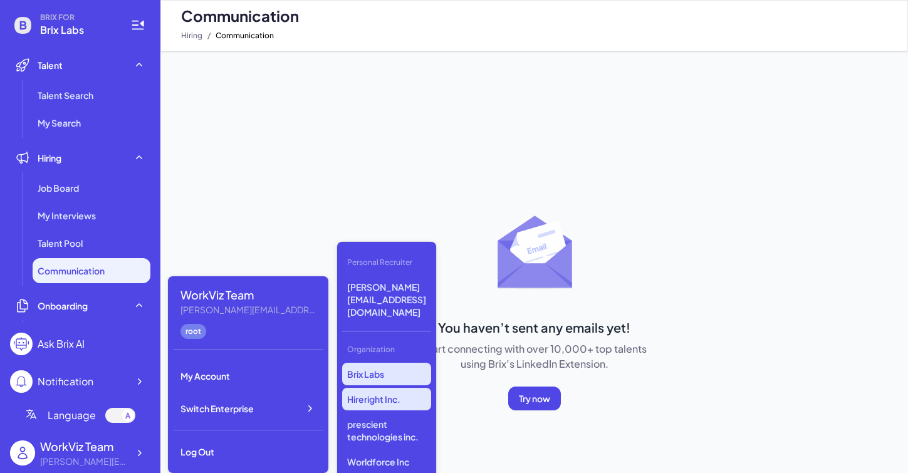
click at [372, 388] on p "Hireright Inc." at bounding box center [386, 399] width 89 height 23
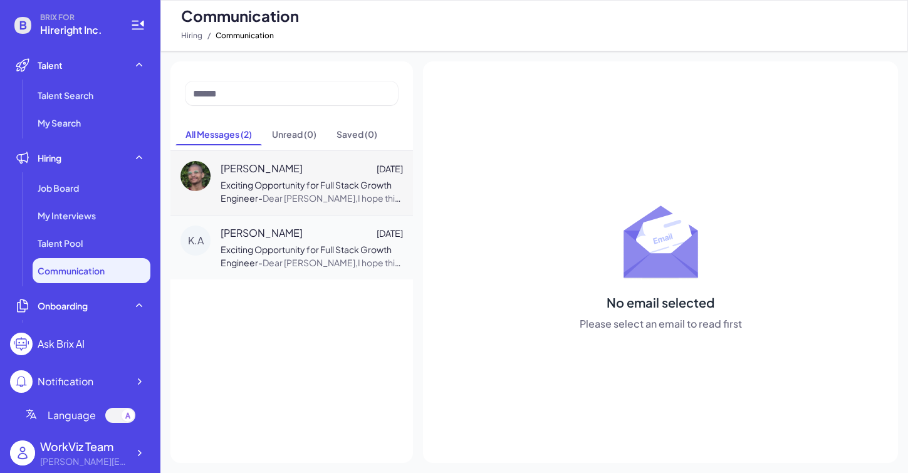
click at [302, 196] on span "Dear [PERSON_NAME],I hope this message finds you well. I came across your impre…" at bounding box center [312, 290] width 182 height 196
